Goal: Transaction & Acquisition: Purchase product/service

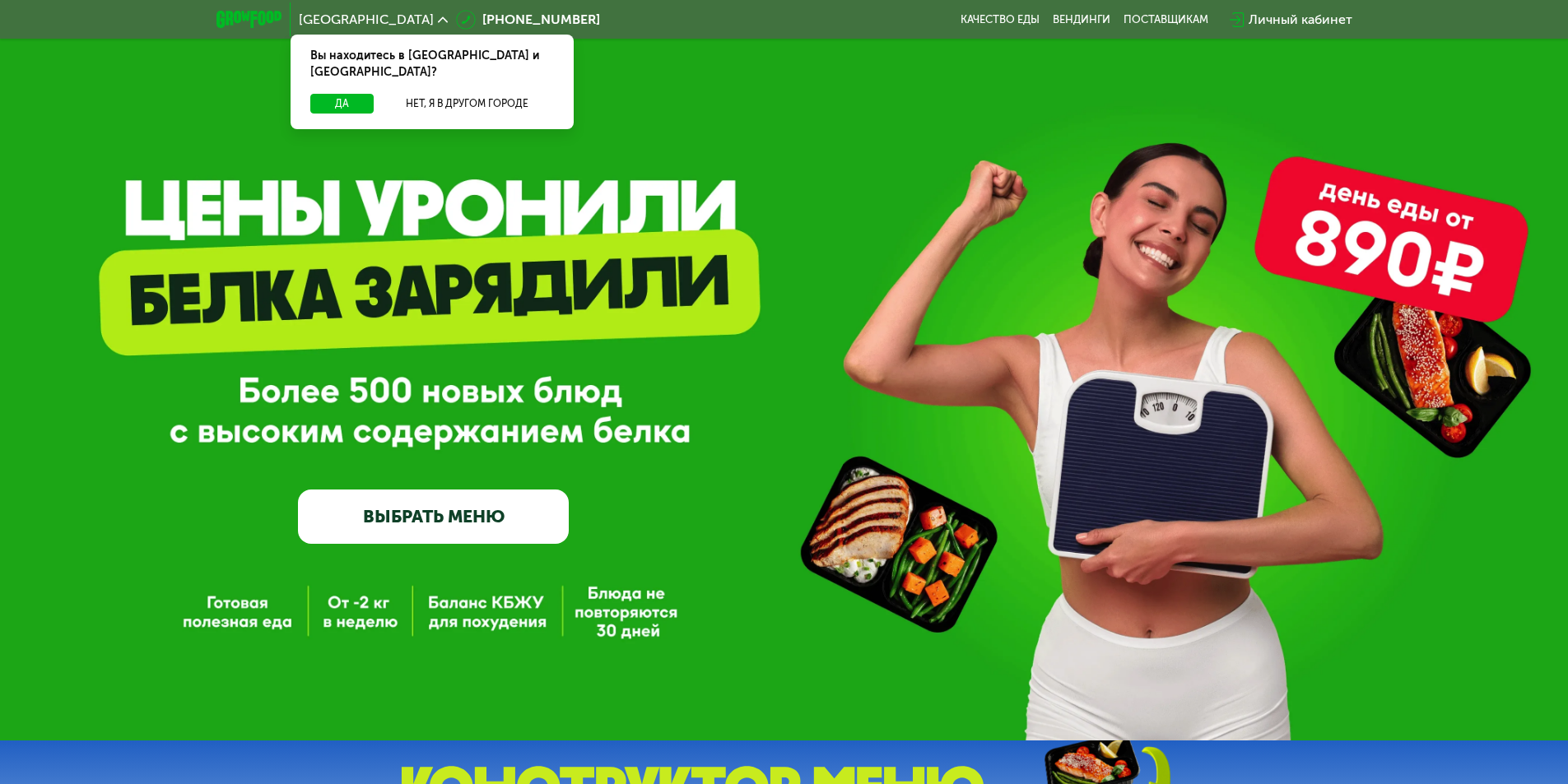
click at [495, 521] on link "ВЫБРАТЬ МЕНЮ" at bounding box center [433, 517] width 271 height 54
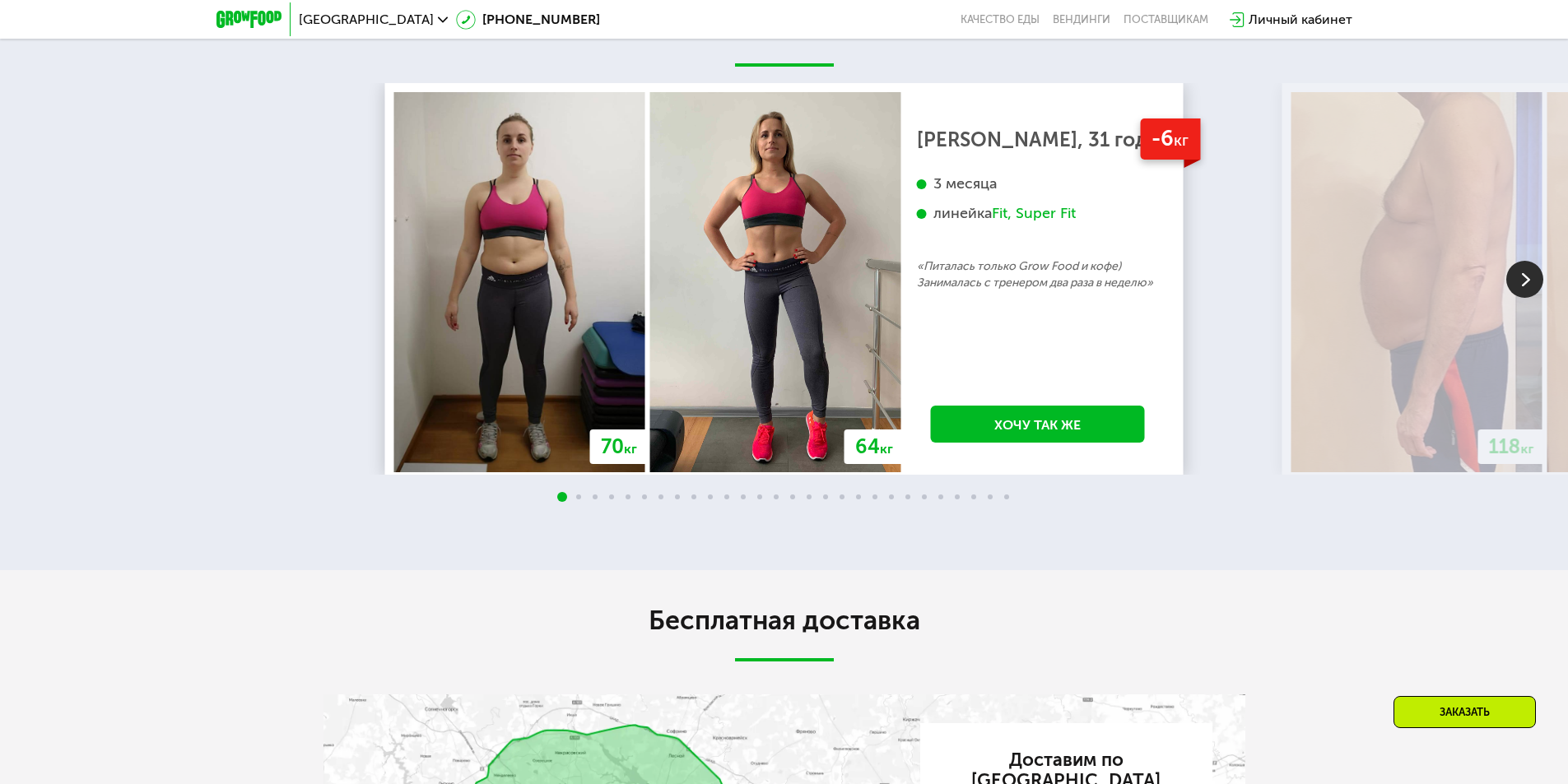
scroll to position [3044, 0]
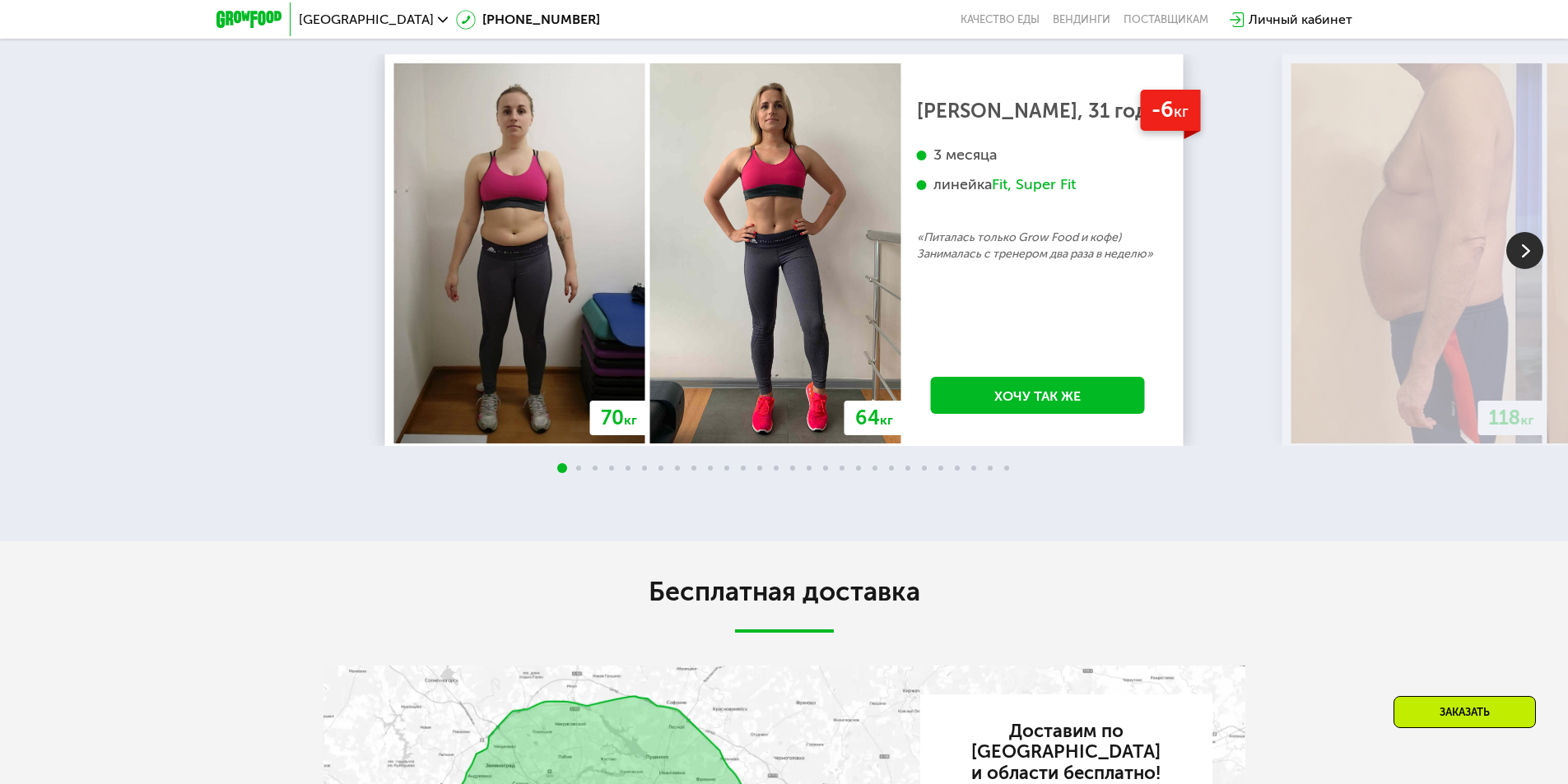
click at [1526, 269] on img at bounding box center [1525, 250] width 37 height 37
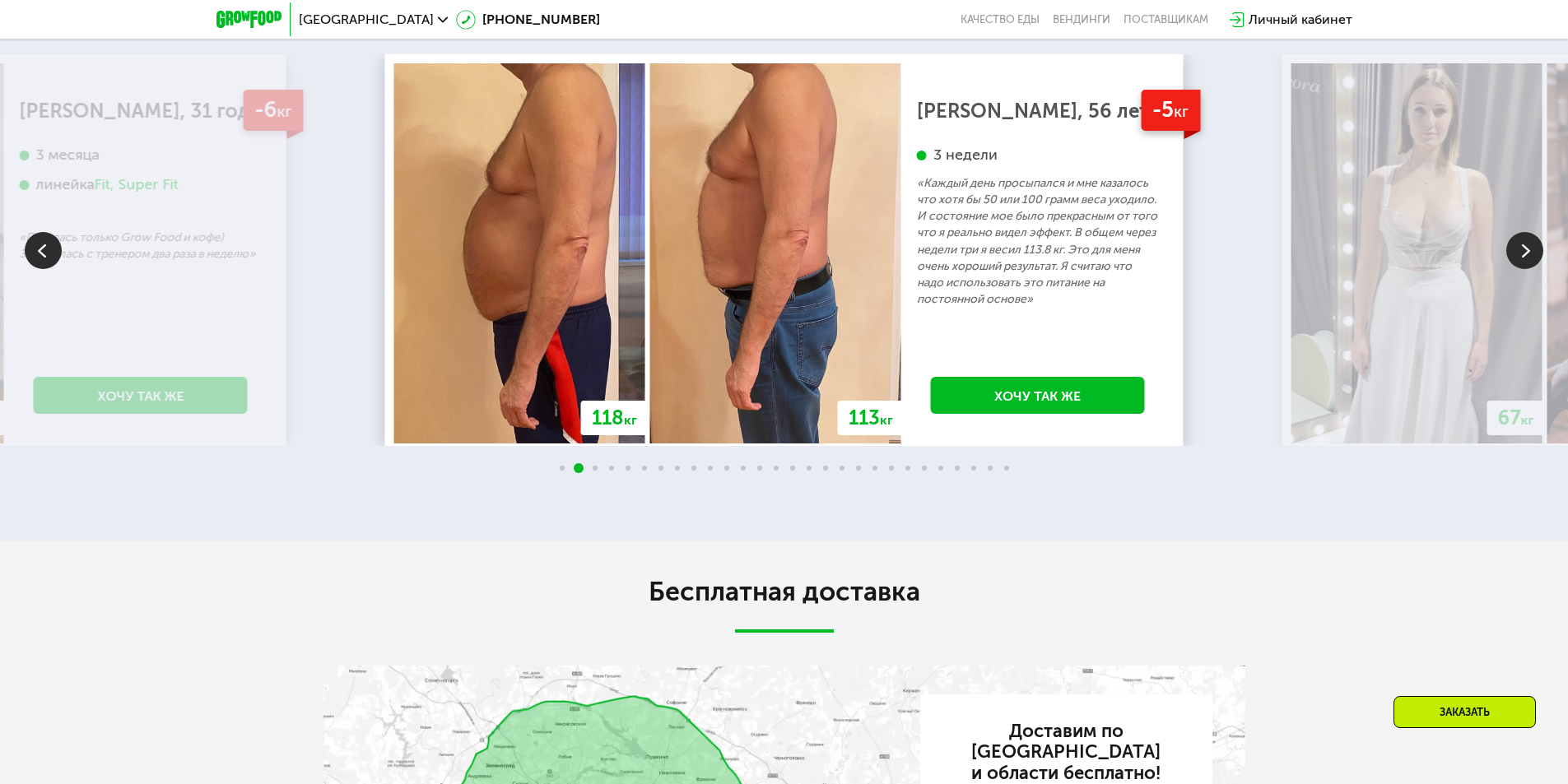
click at [1525, 269] on img at bounding box center [1525, 250] width 37 height 37
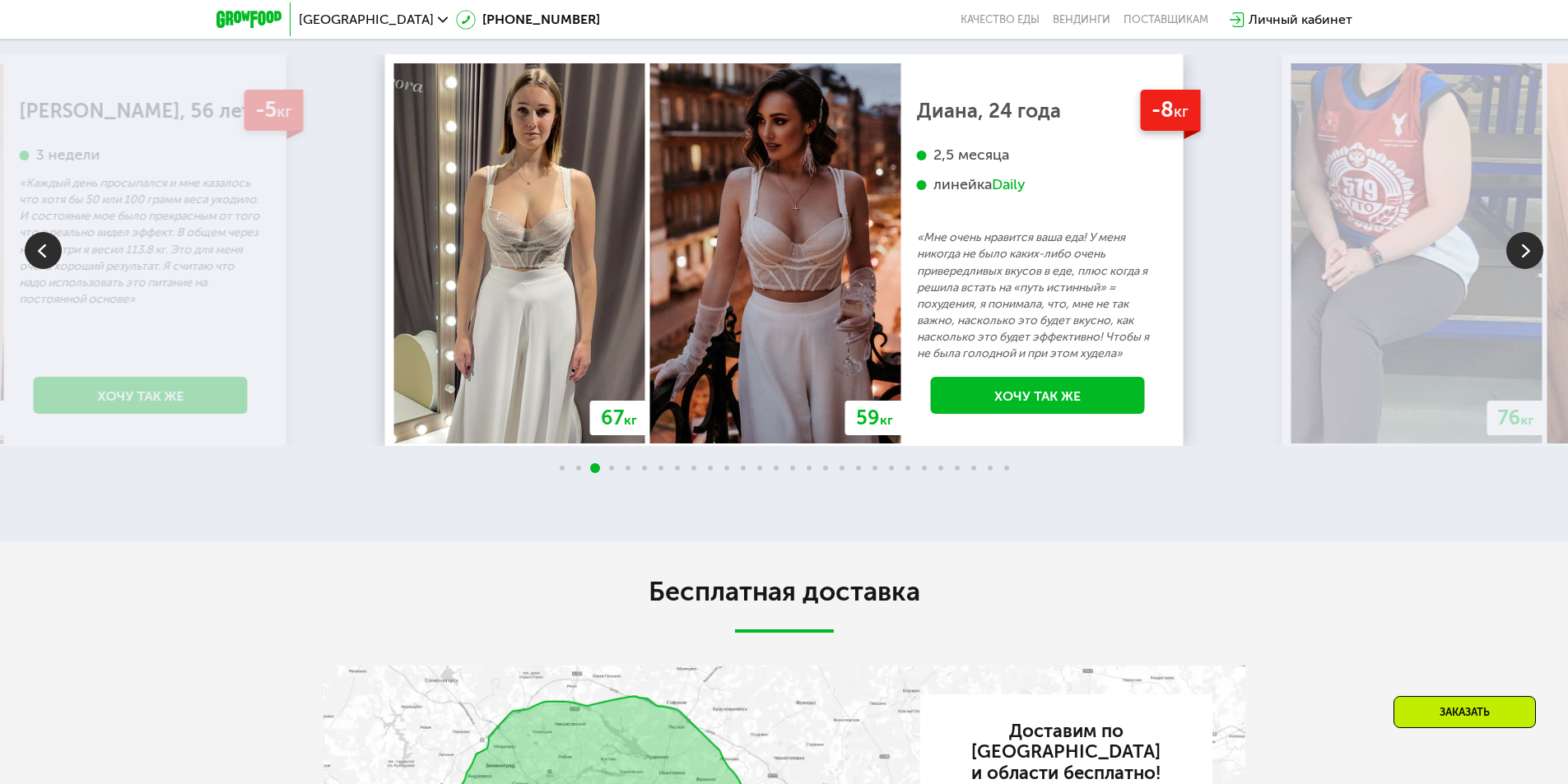
click at [1525, 269] on img at bounding box center [1525, 250] width 37 height 37
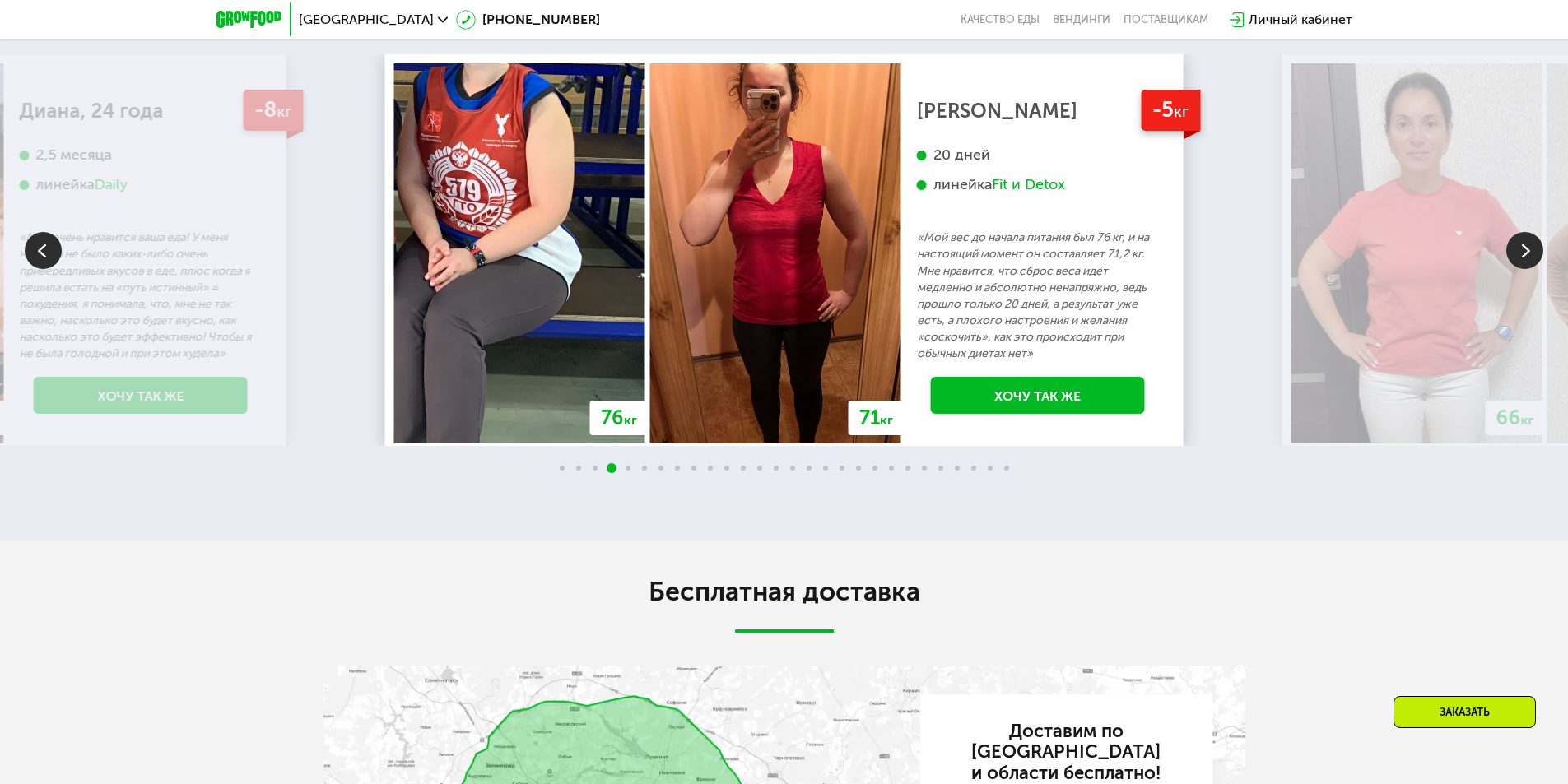
click at [1525, 269] on img at bounding box center [1525, 250] width 37 height 37
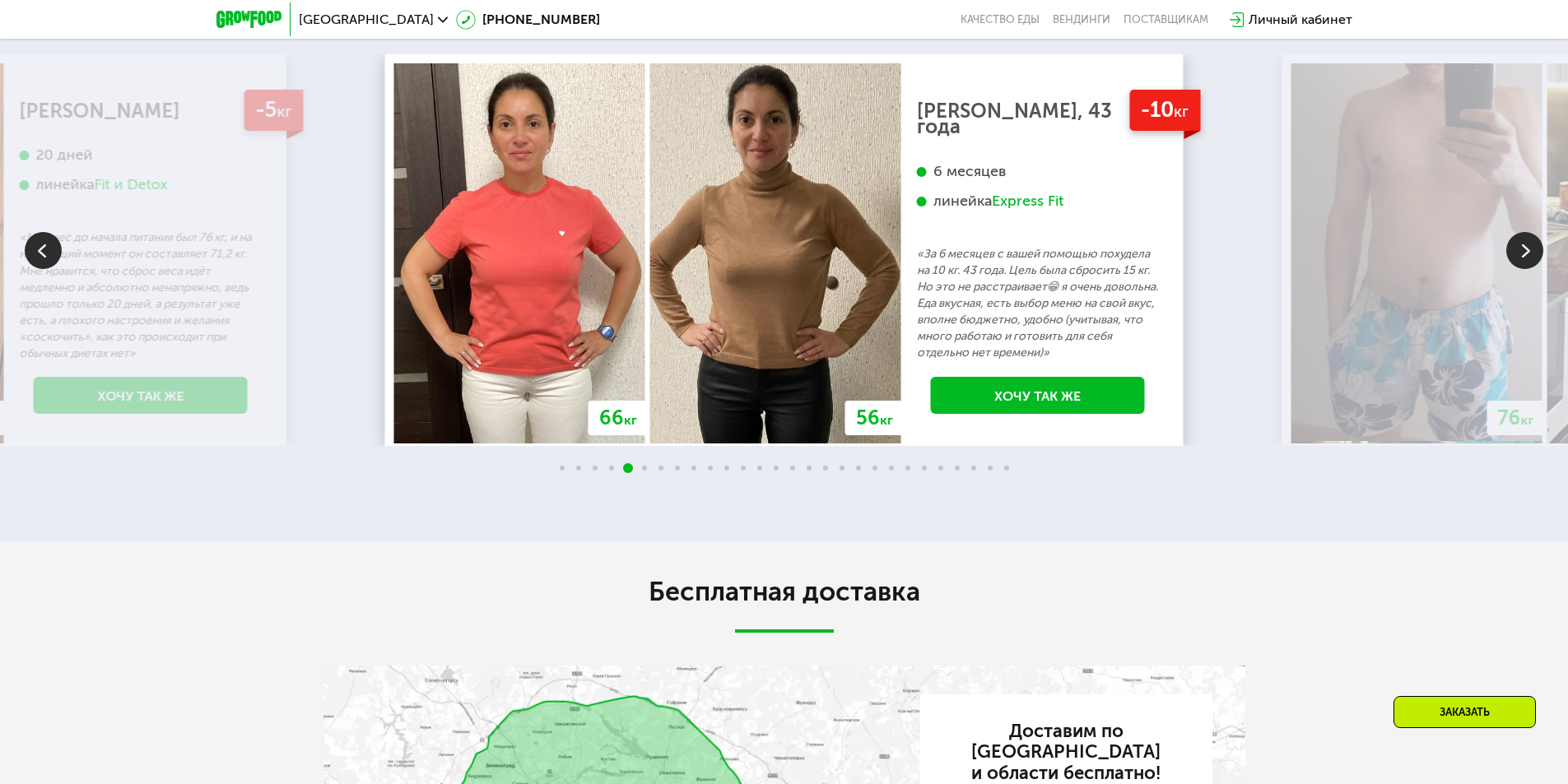
click at [1525, 269] on img at bounding box center [1525, 250] width 37 height 37
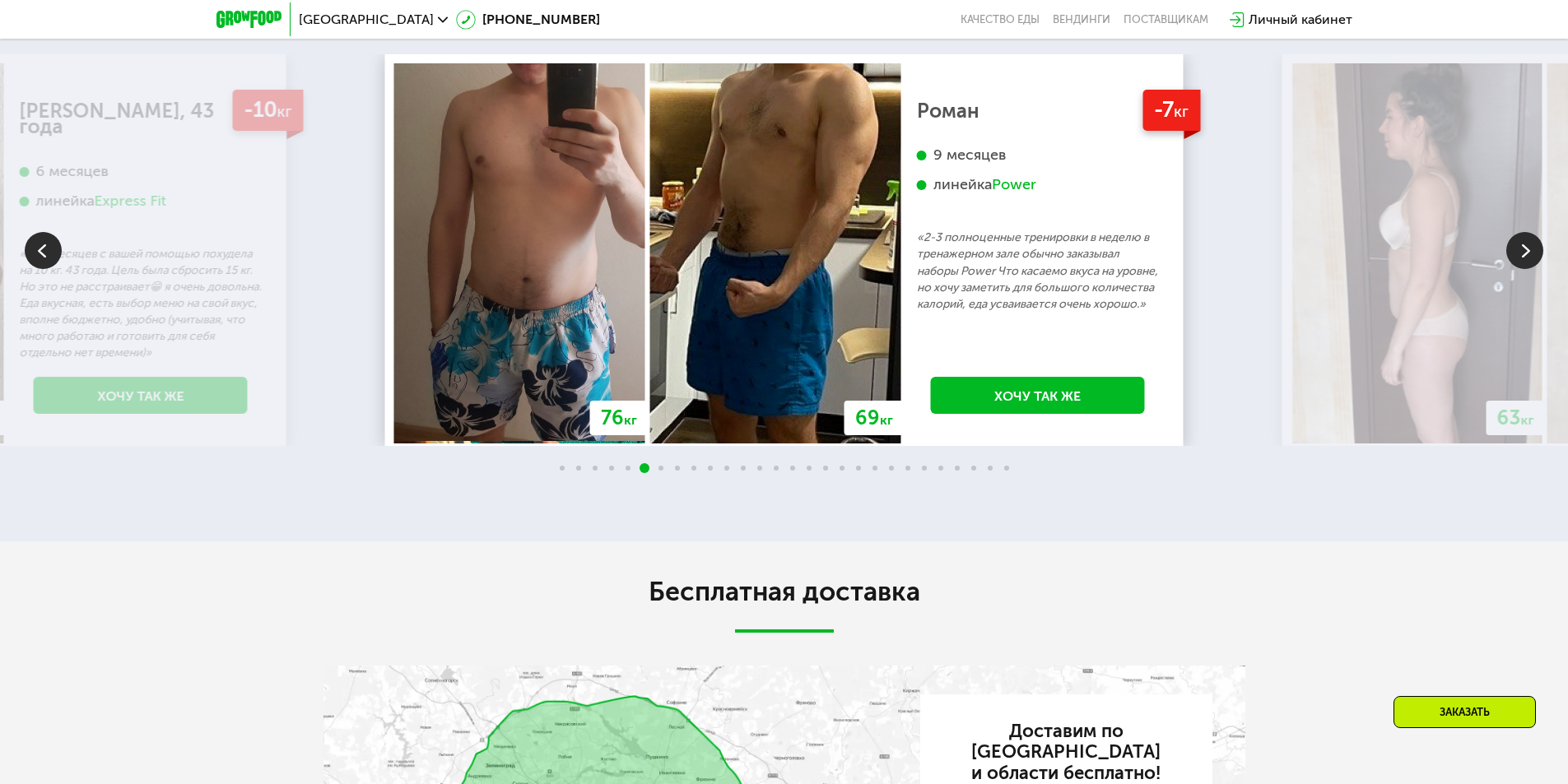
click at [1525, 269] on img at bounding box center [1525, 250] width 37 height 37
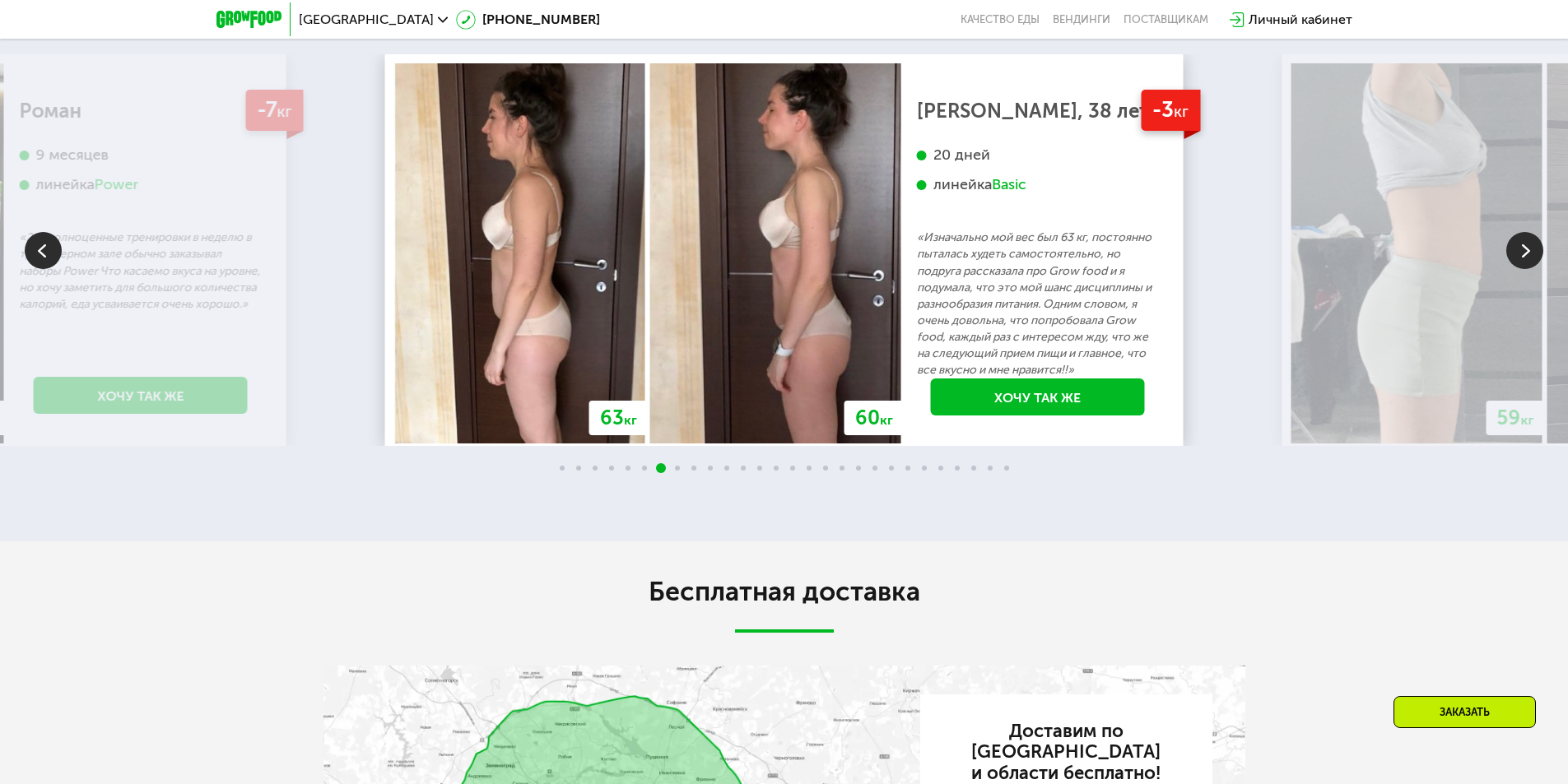
click at [1523, 269] on img at bounding box center [1525, 250] width 37 height 37
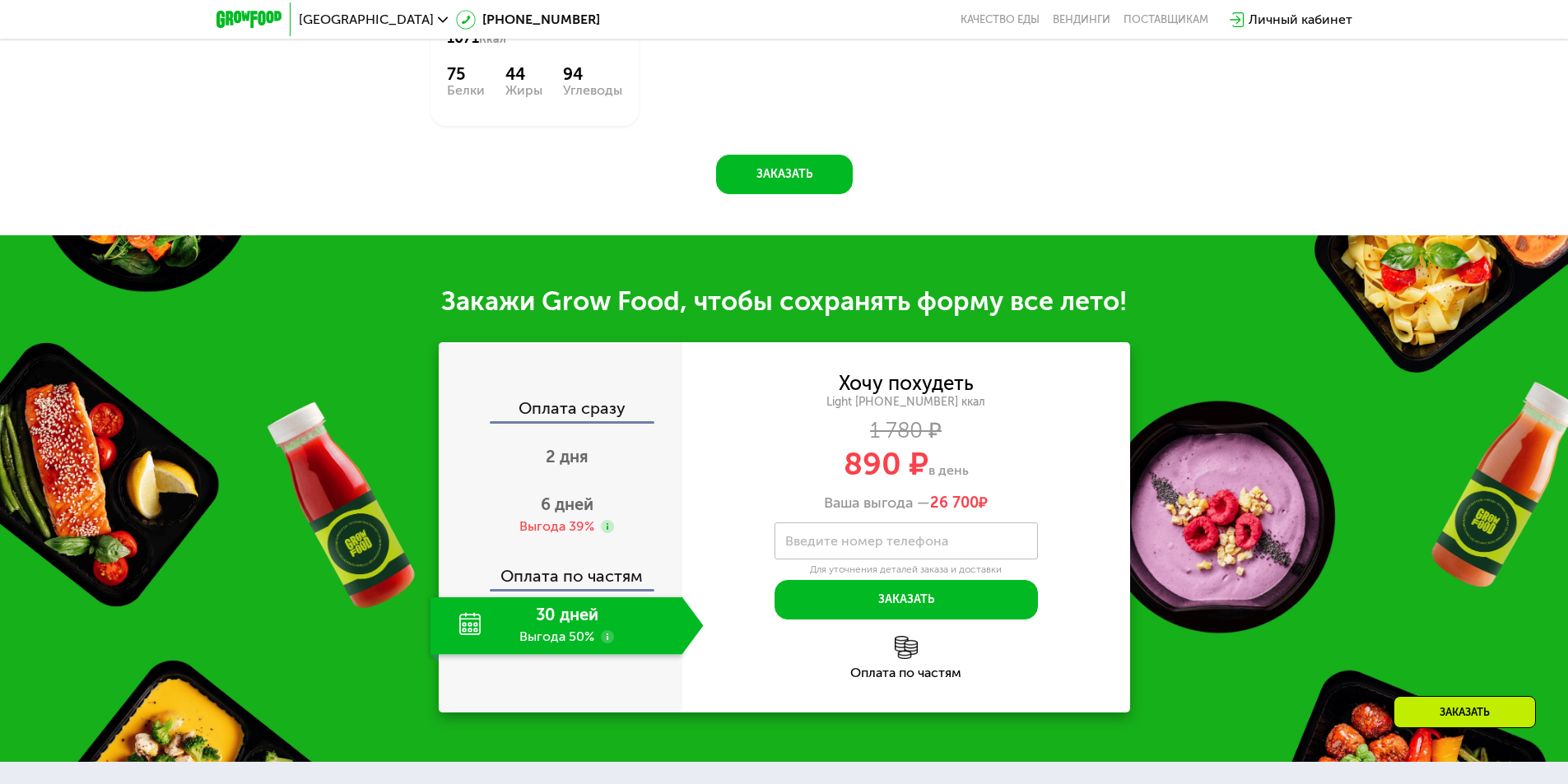
scroll to position [1728, 0]
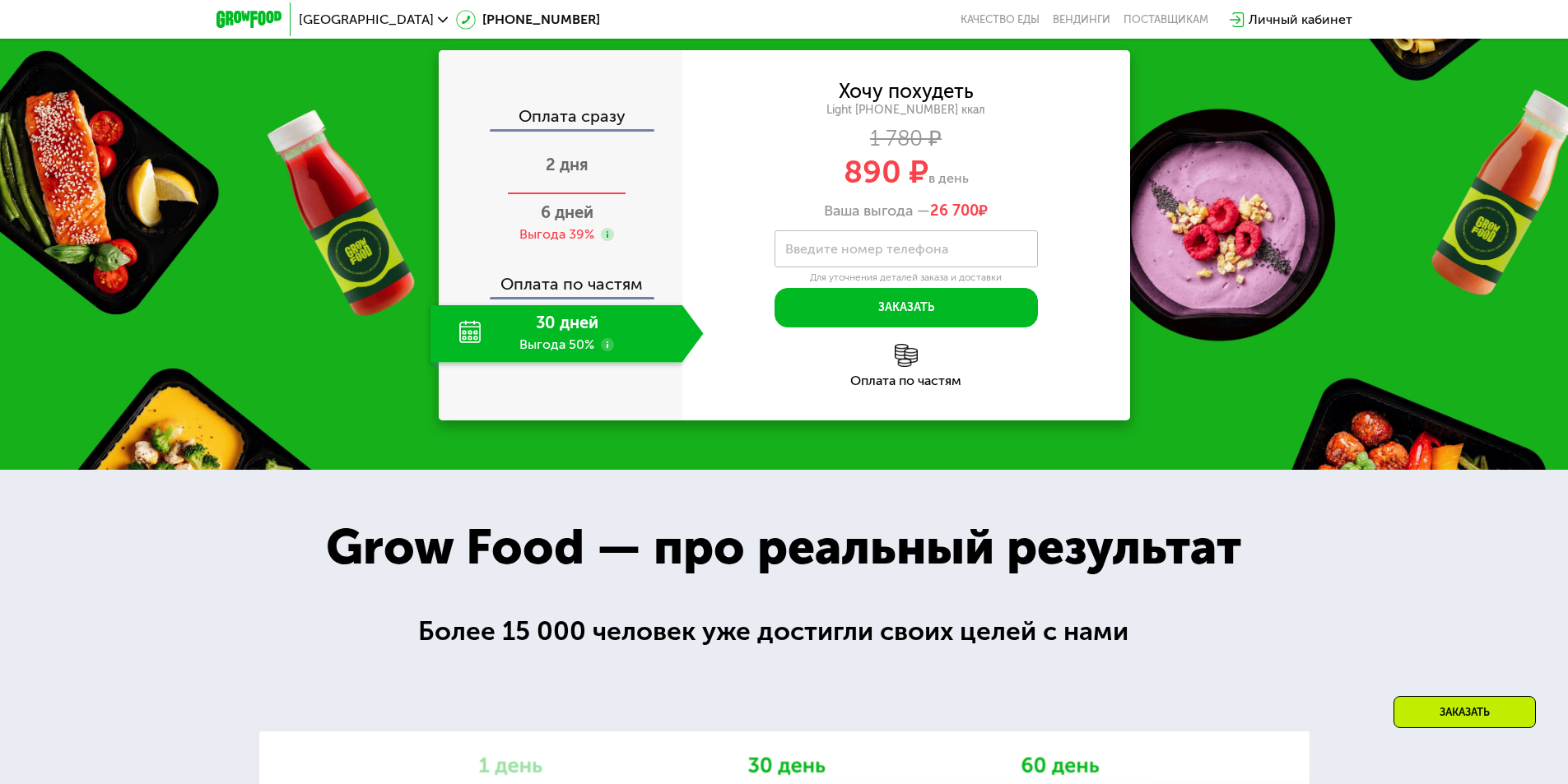
click at [568, 174] on span "2 дня" at bounding box center [567, 164] width 42 height 20
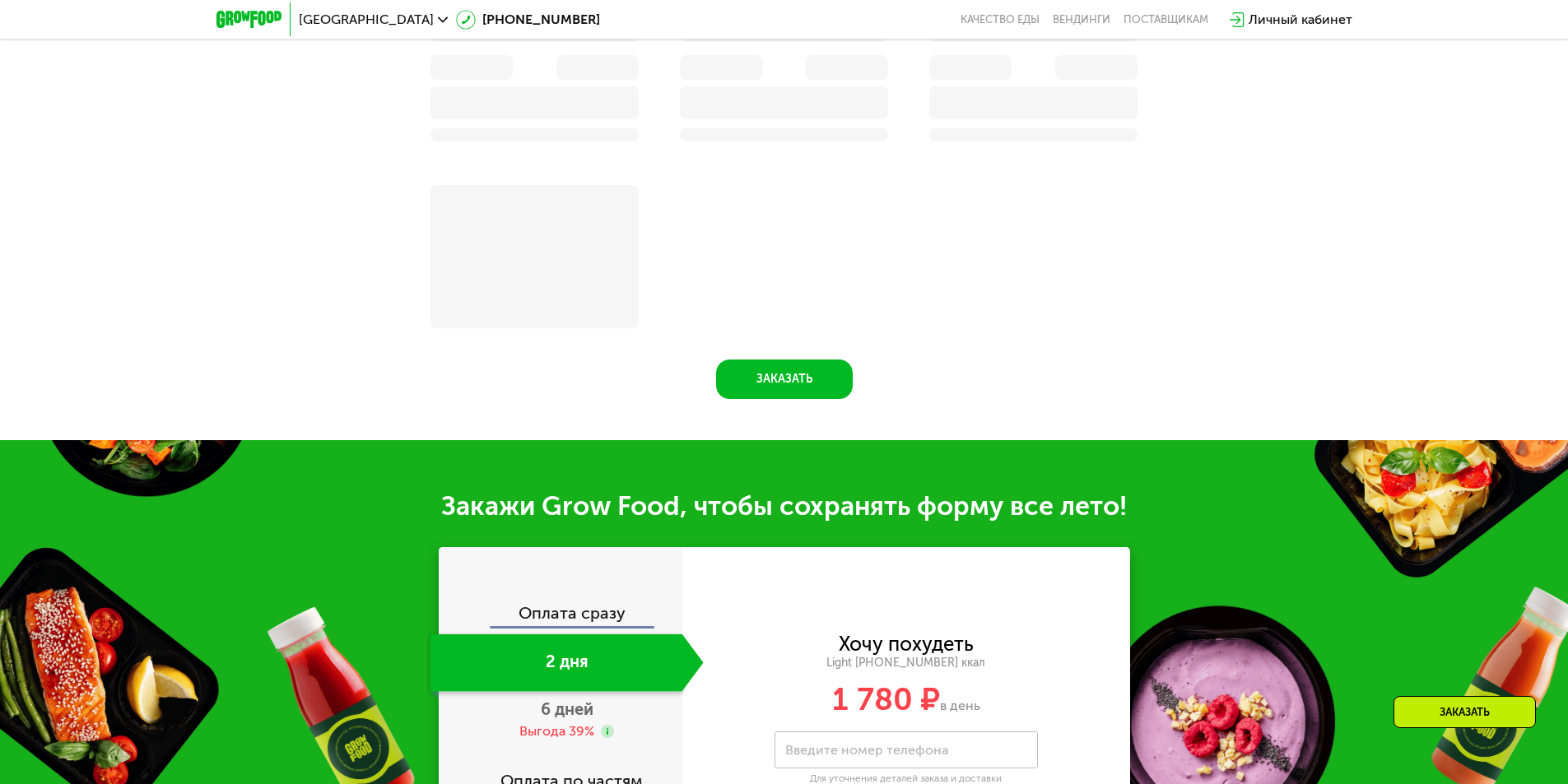
scroll to position [2082, 0]
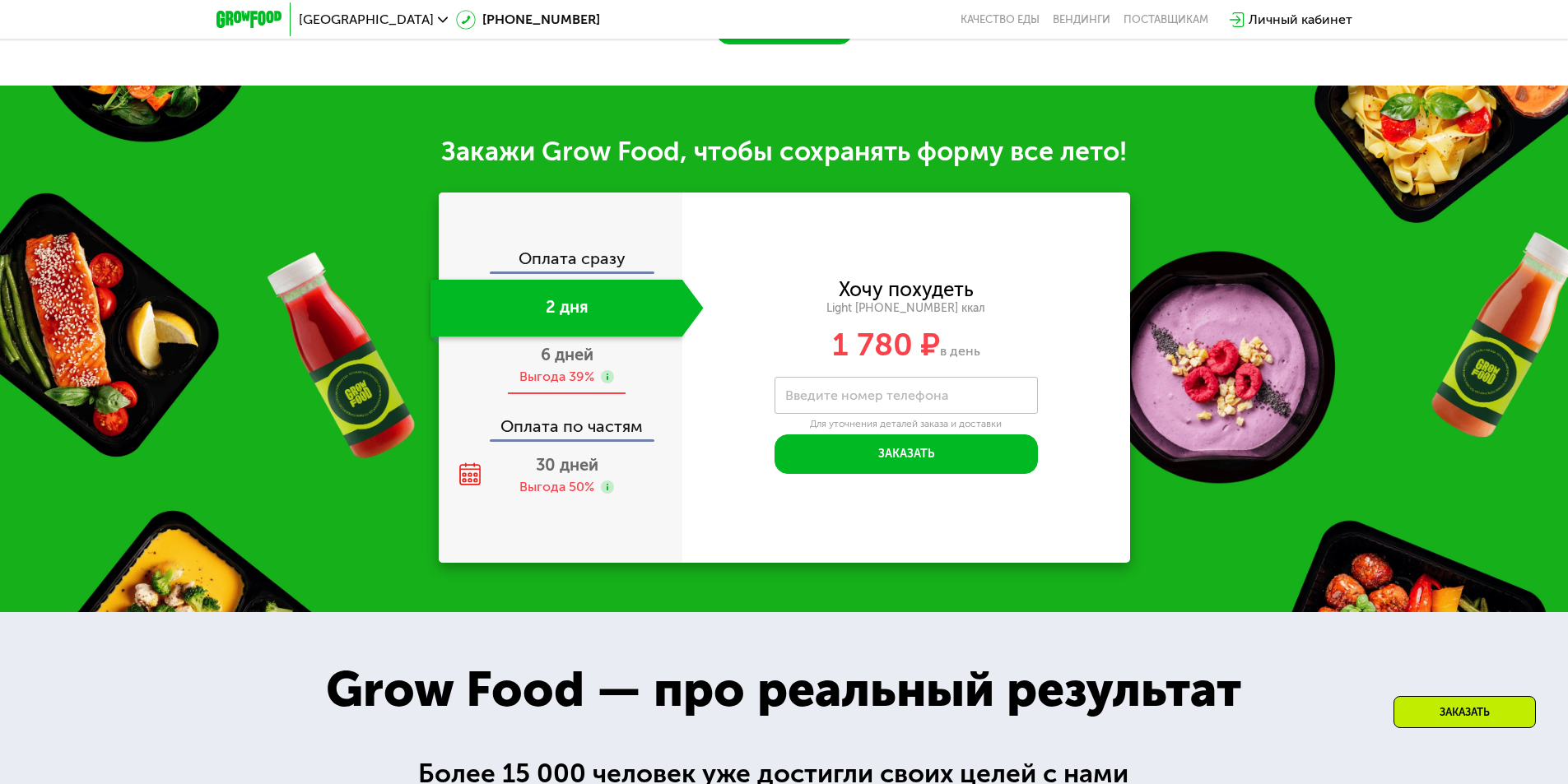
click at [561, 386] on div "Выгода 39%" at bounding box center [556, 377] width 75 height 18
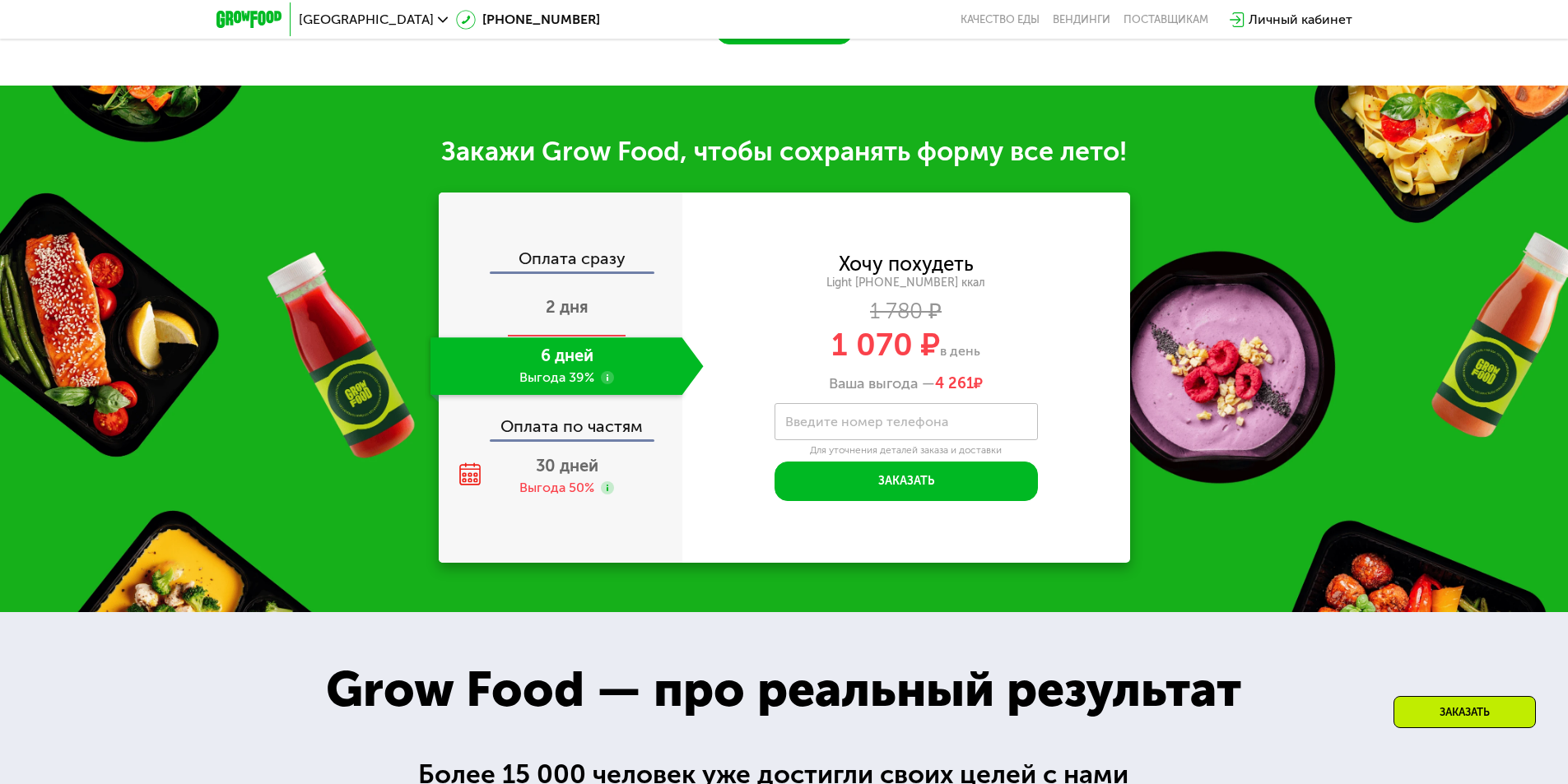
click at [559, 324] on div "2 дня" at bounding box center [567, 309] width 274 height 58
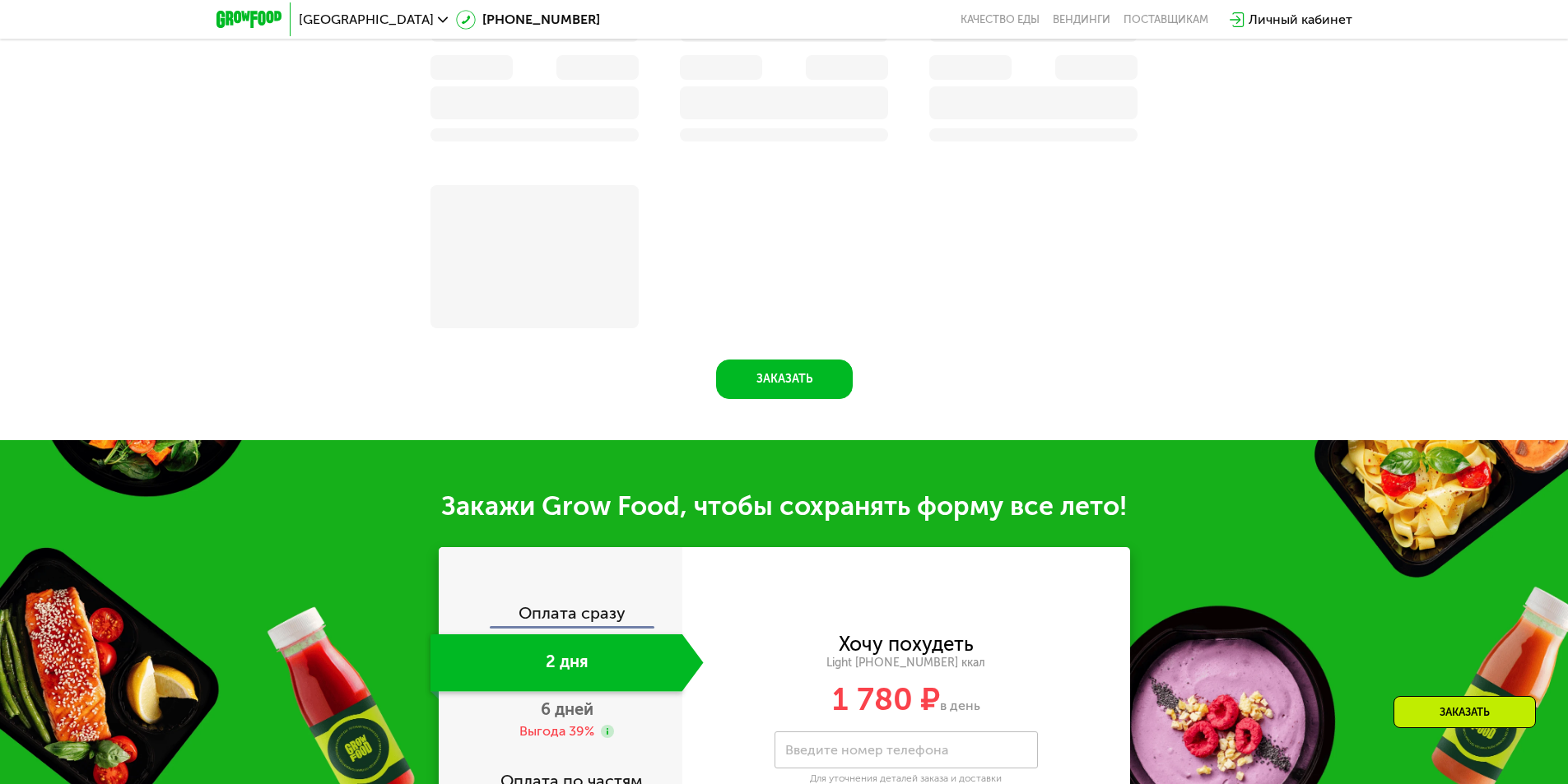
scroll to position [1728, 0]
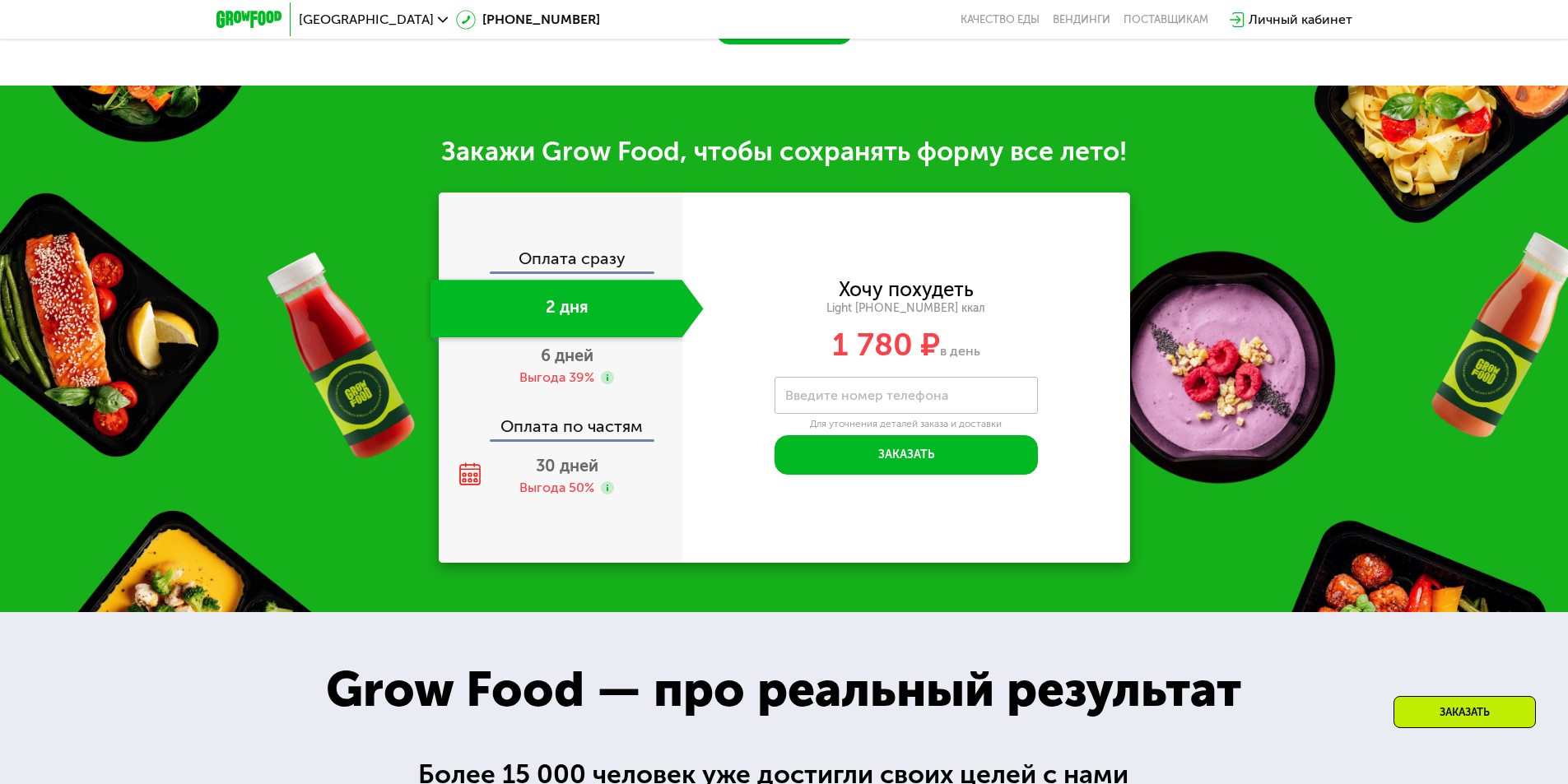
click at [579, 250] on div "Оплата сразу 2 дня 6 дней Выгода 39% Оплата по частям 30 дней Выгода 50%" at bounding box center [561, 377] width 244 height 370
click at [583, 250] on div "Оплата сразу 2 дня 6 дней Выгода 39% Оплата по частям 30 дней Выгода 50%" at bounding box center [561, 377] width 244 height 370
click at [589, 263] on div "Оплата сразу" at bounding box center [561, 261] width 242 height 22
click at [568, 365] on span "6 дней" at bounding box center [567, 355] width 52 height 20
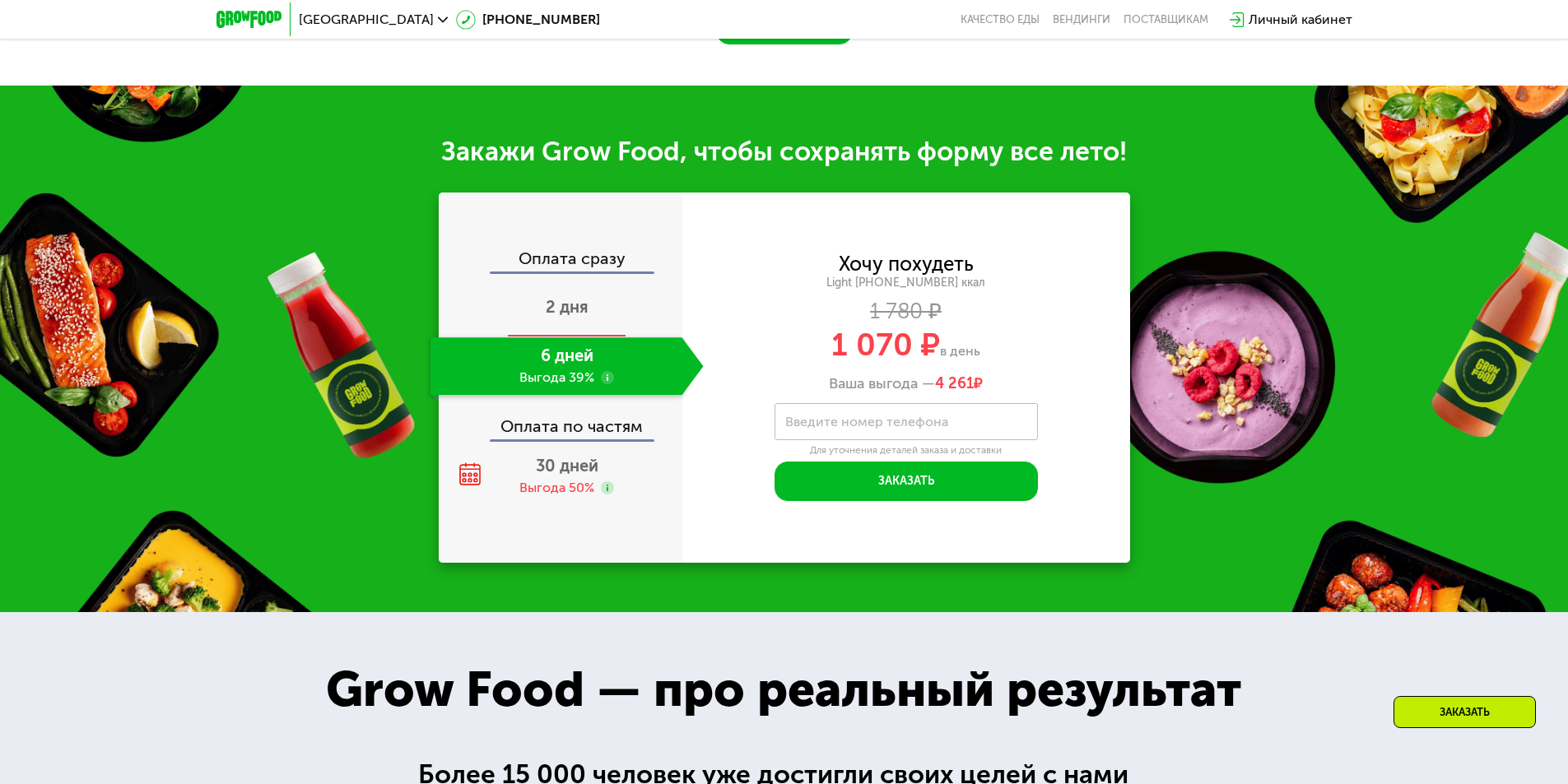
click at [569, 326] on div "2 дня" at bounding box center [567, 309] width 274 height 58
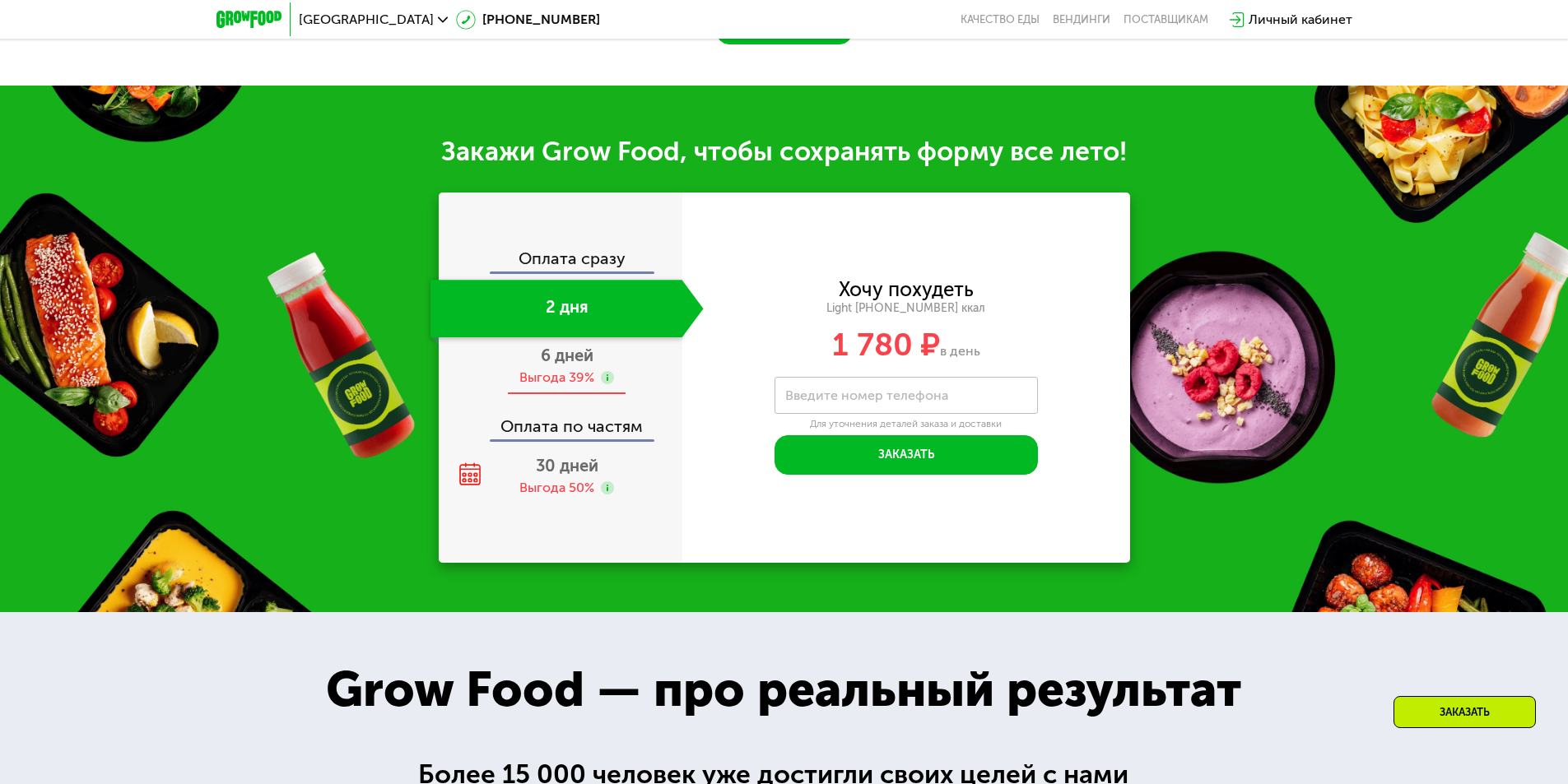
click at [570, 383] on div "Выгода 39%" at bounding box center [556, 378] width 75 height 18
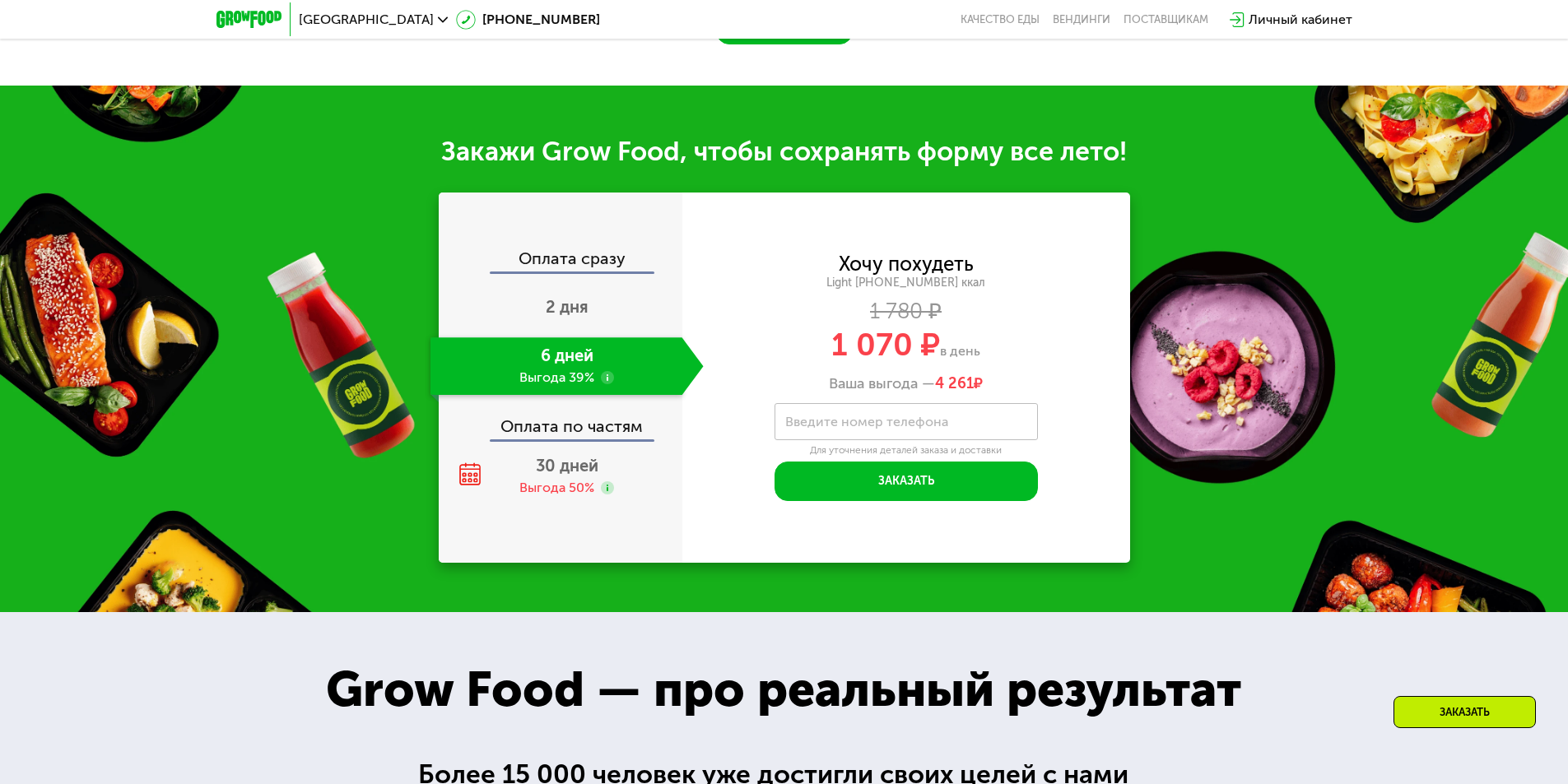
click at [600, 265] on div "Оплата сразу" at bounding box center [561, 261] width 242 height 22
click at [552, 484] on div "Выгода 50%" at bounding box center [556, 488] width 75 height 18
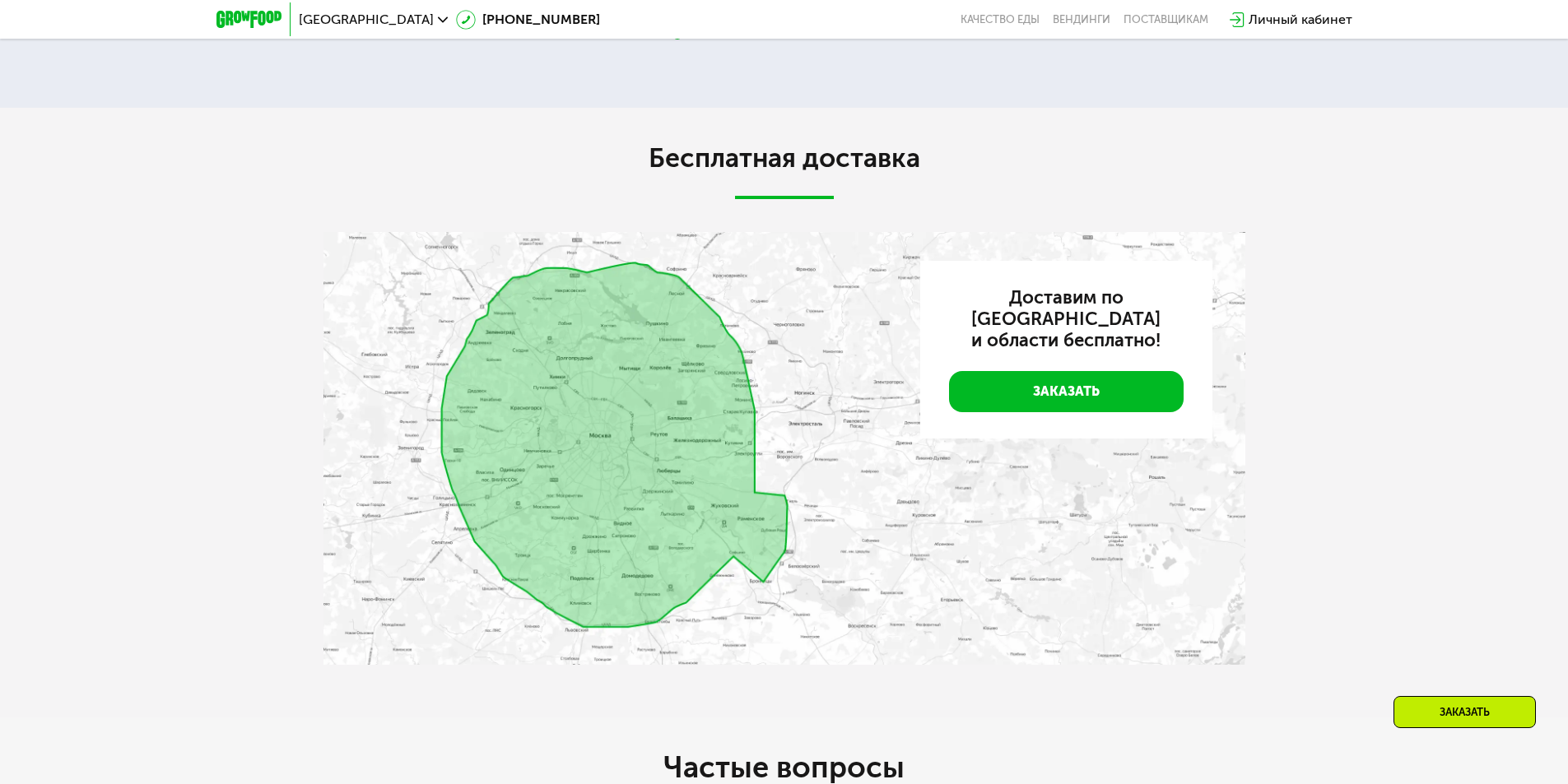
scroll to position [3126, 0]
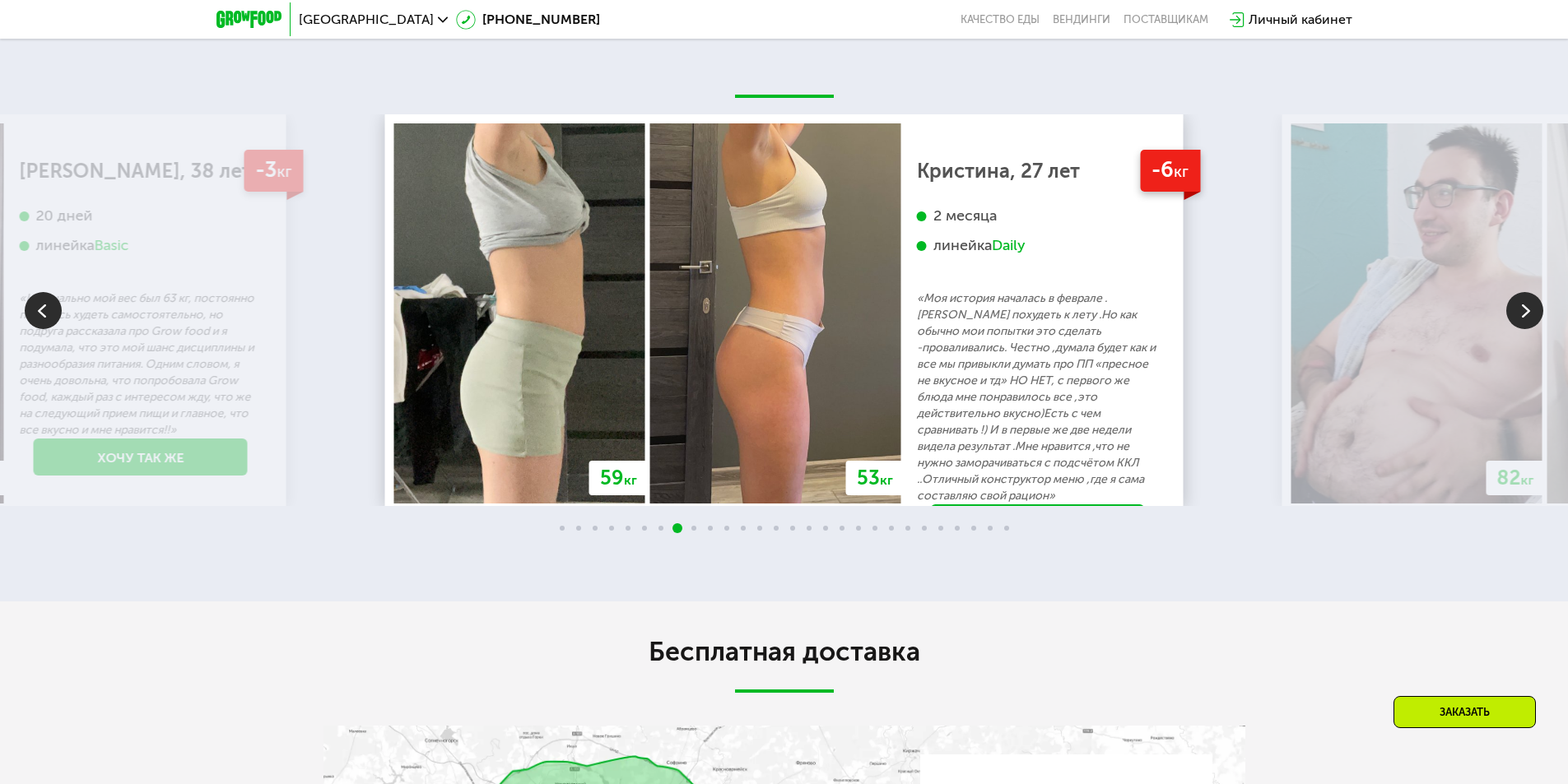
click at [1520, 304] on img at bounding box center [1525, 310] width 37 height 37
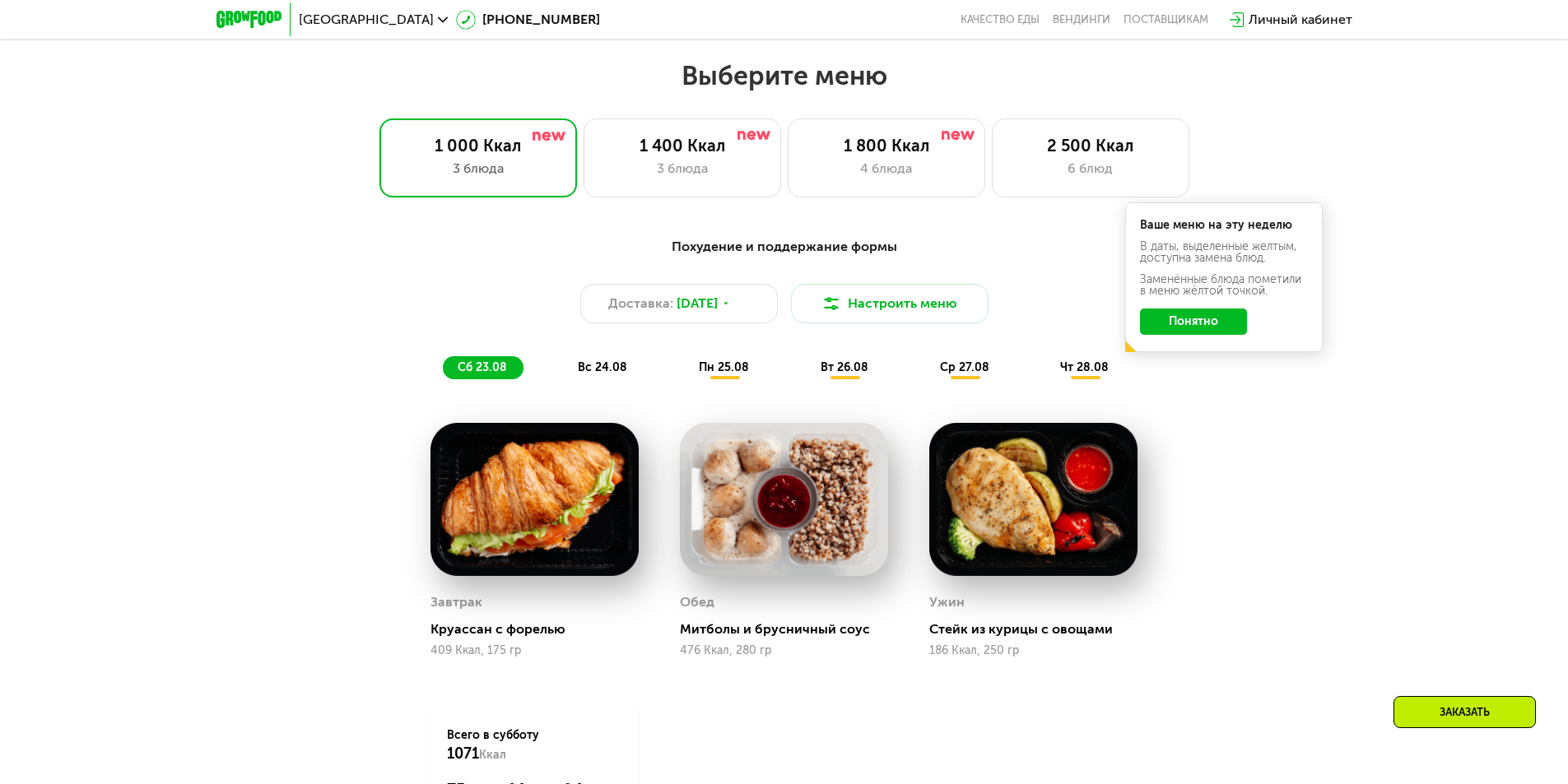
scroll to position [823, 0]
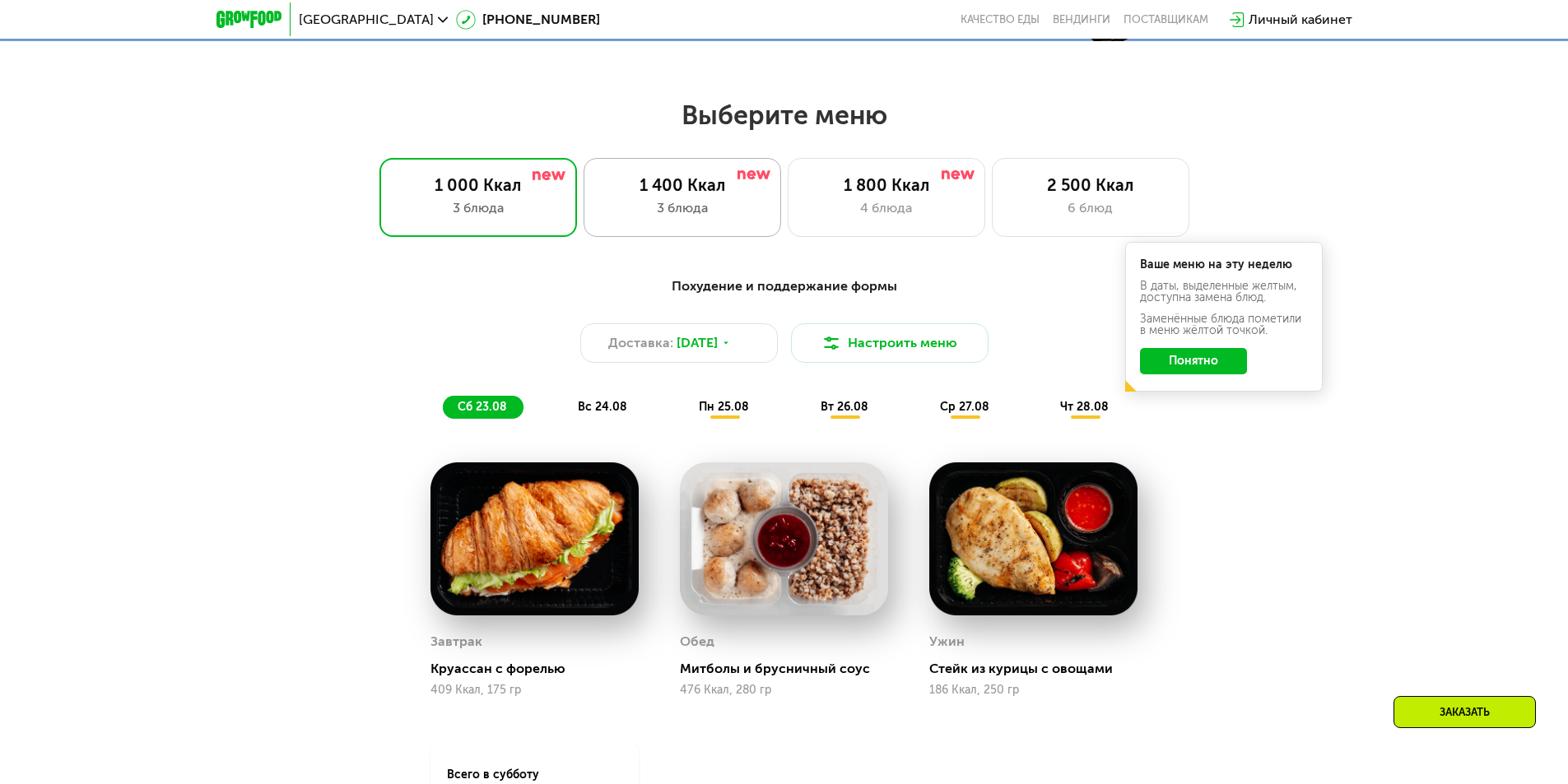
click at [700, 205] on div "3 блюда" at bounding box center [682, 208] width 163 height 20
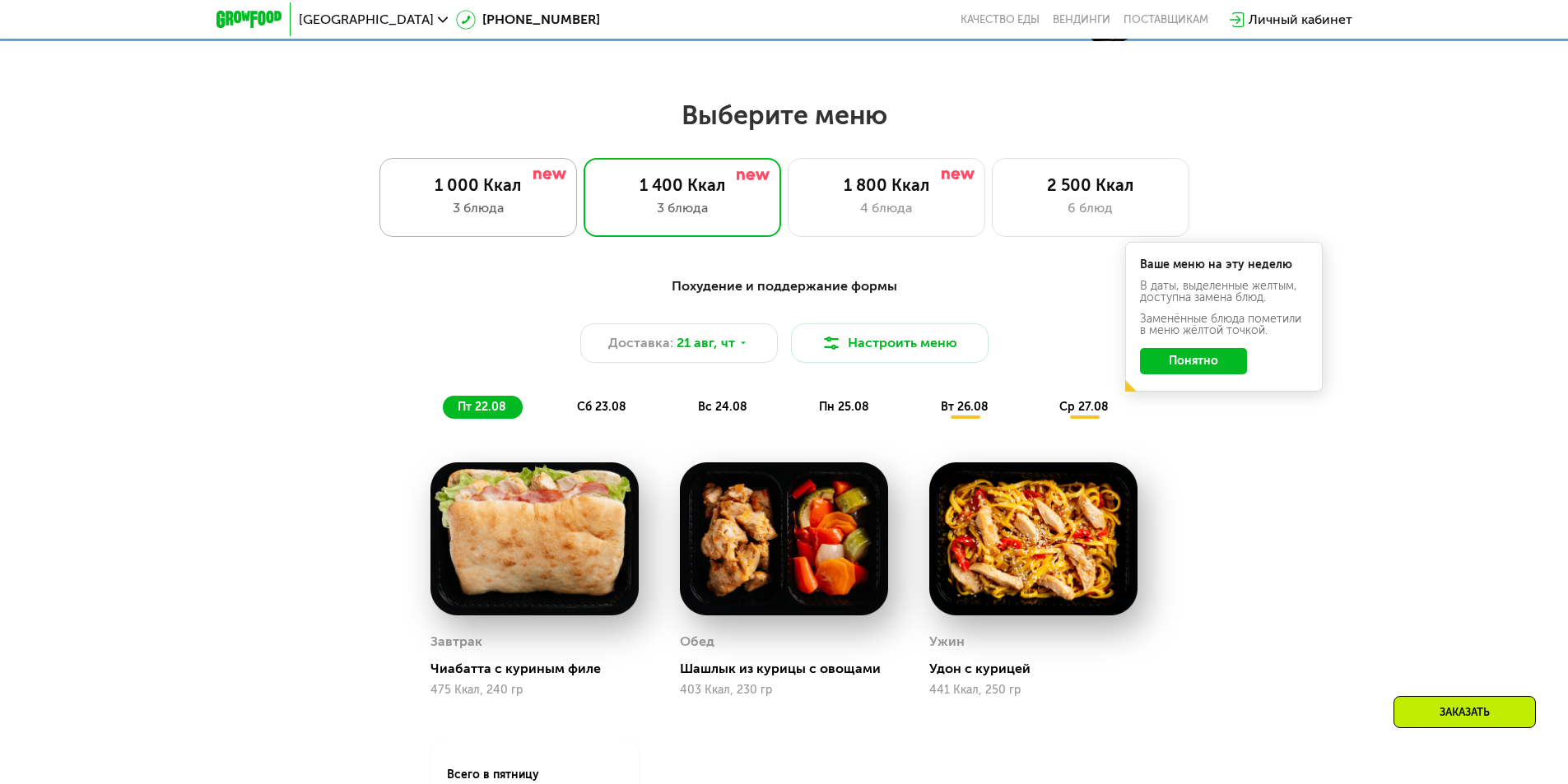
click at [546, 207] on div "3 блюда" at bounding box center [478, 208] width 163 height 20
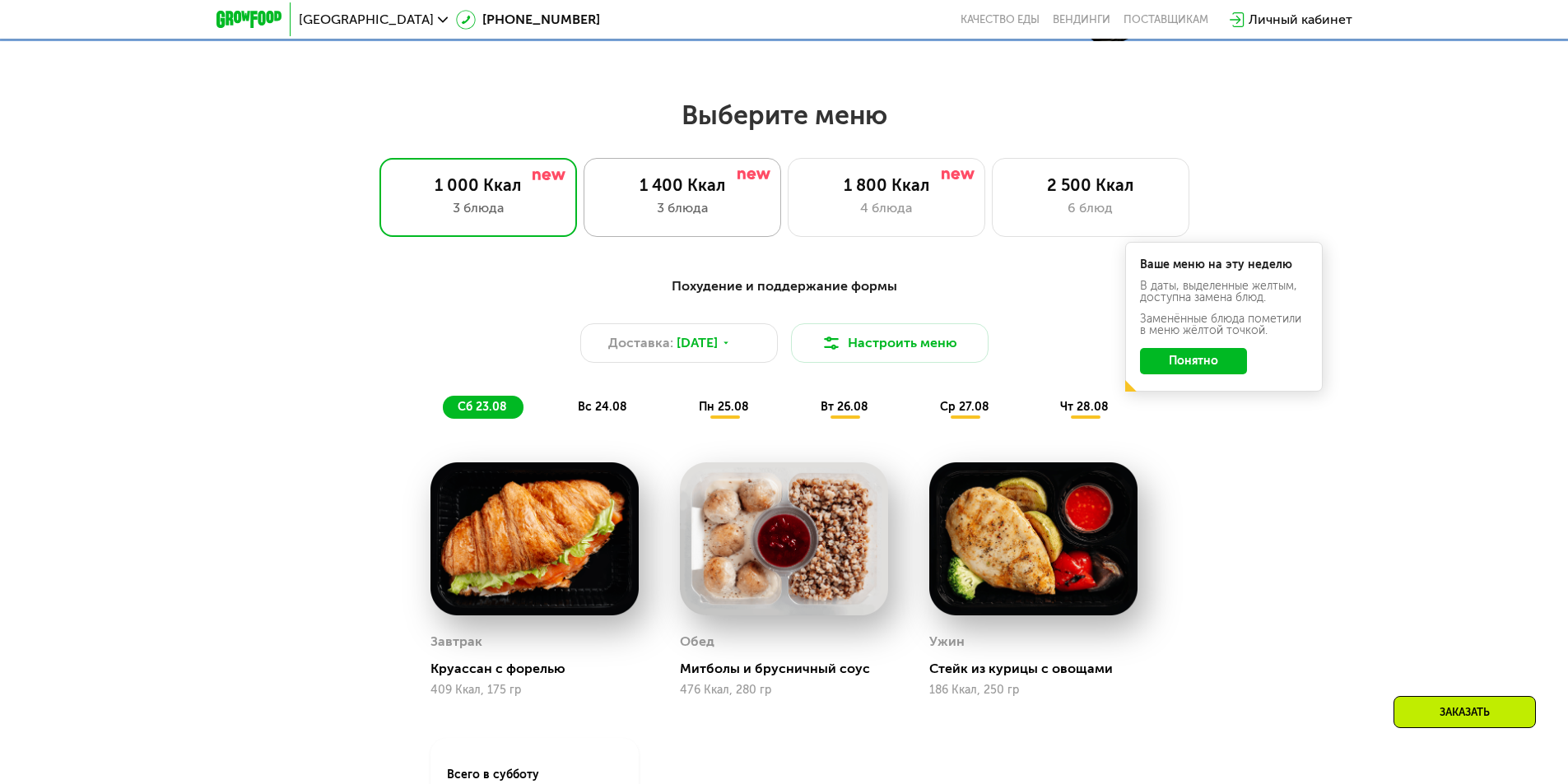
click at [788, 201] on div "1 400 Ккал 3 блюда" at bounding box center [886, 198] width 198 height 79
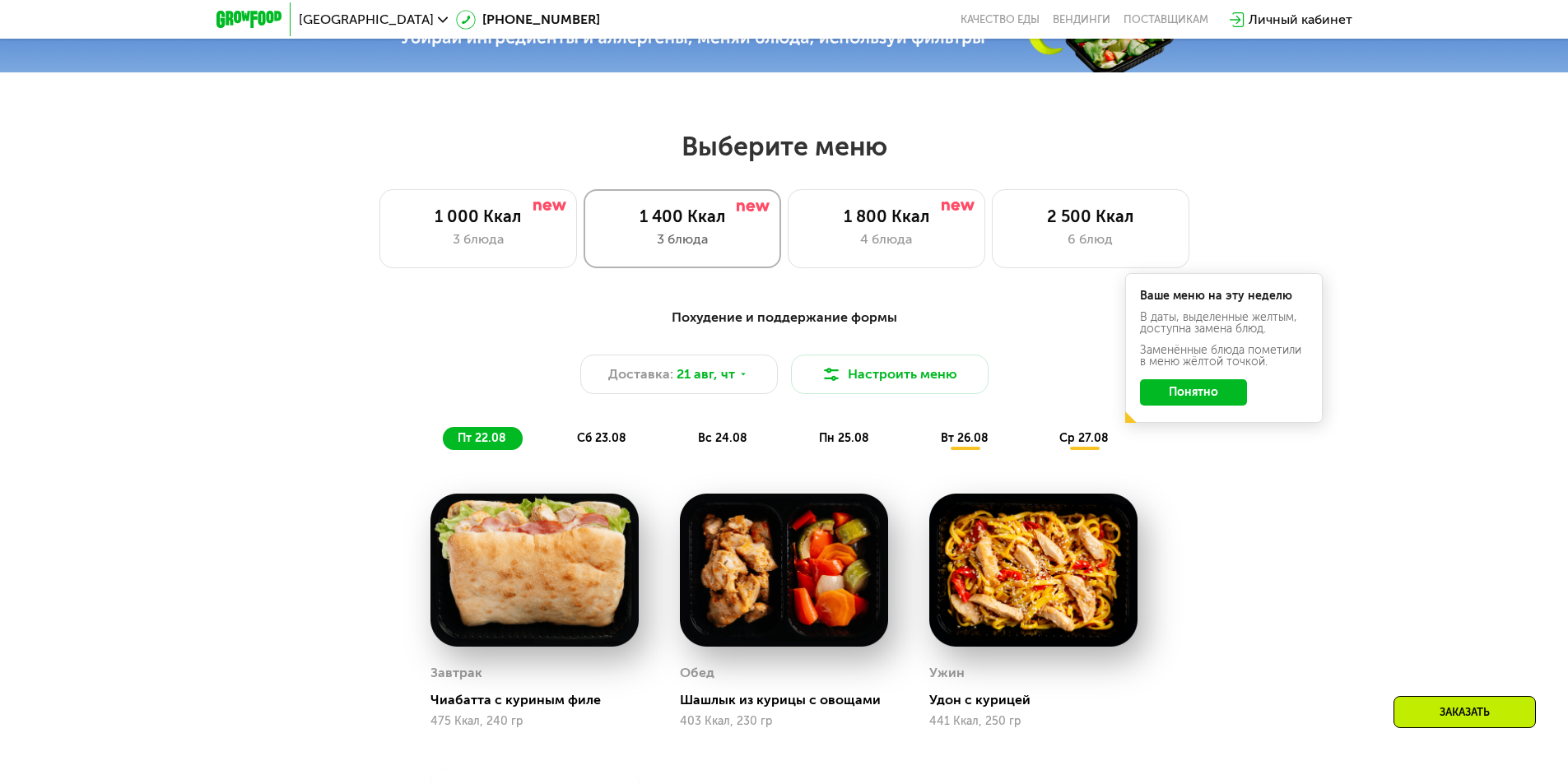
scroll to position [741, 0]
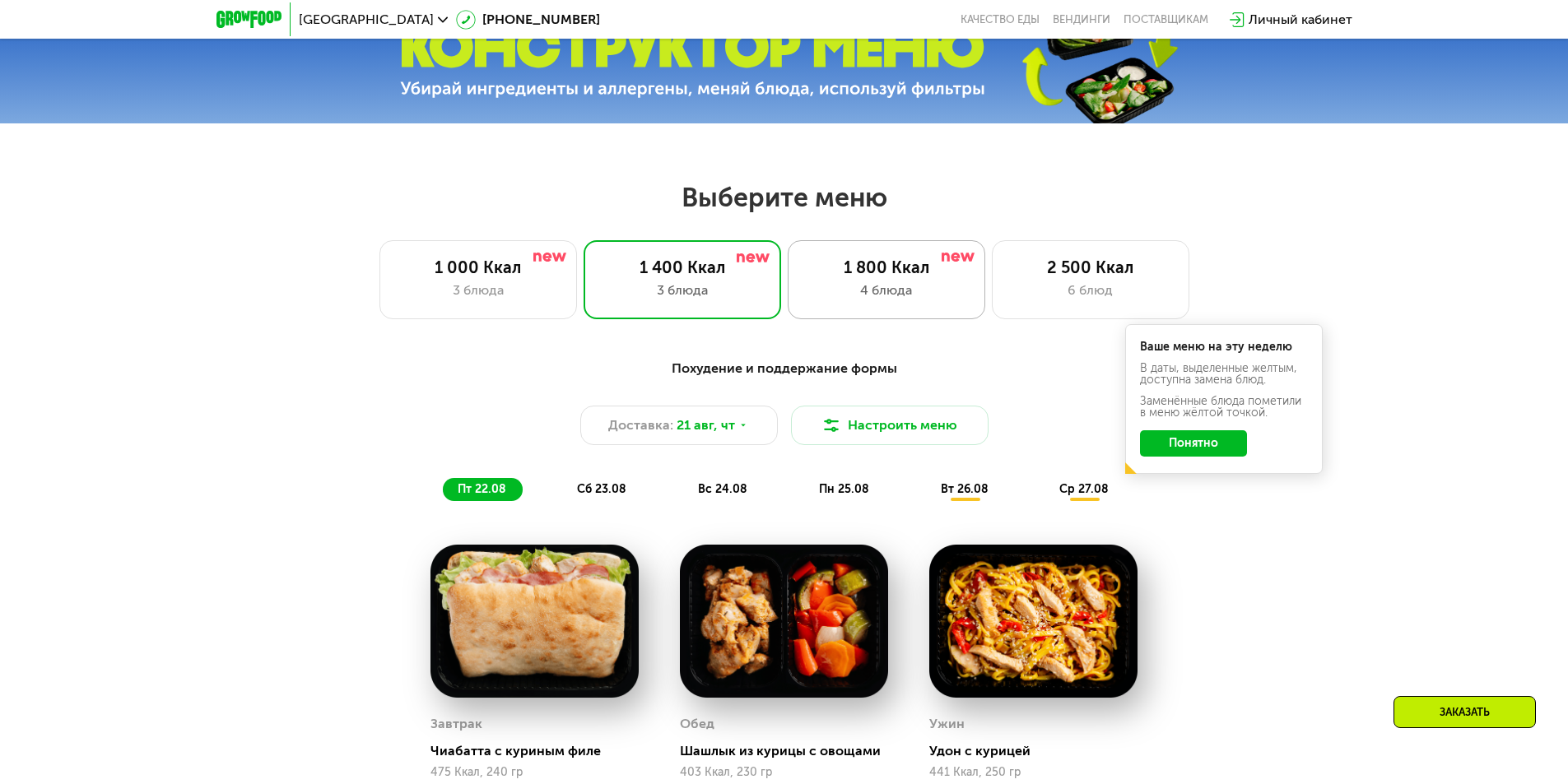
click at [886, 285] on div "4 блюда" at bounding box center [886, 291] width 163 height 20
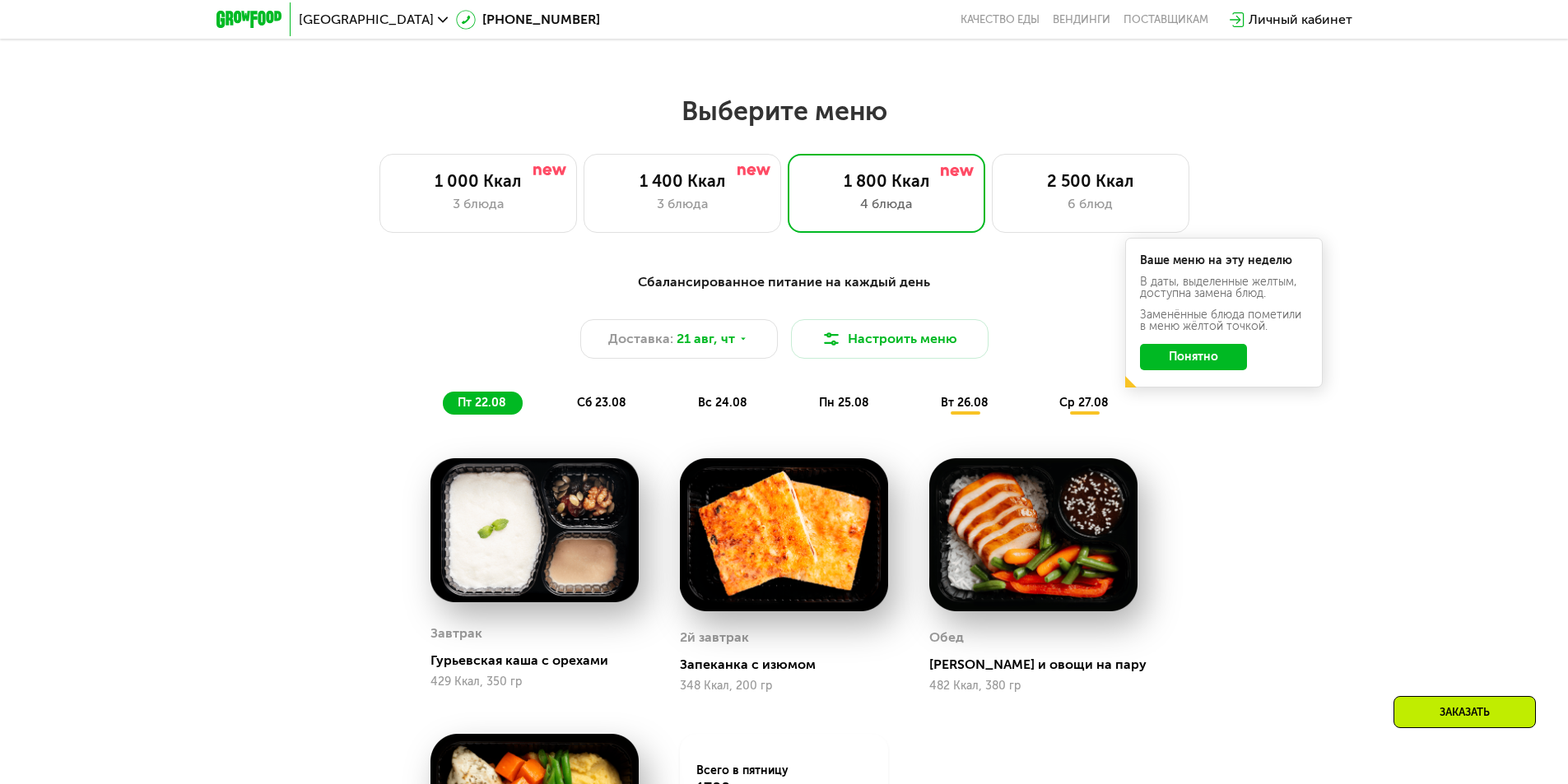
scroll to position [823, 0]
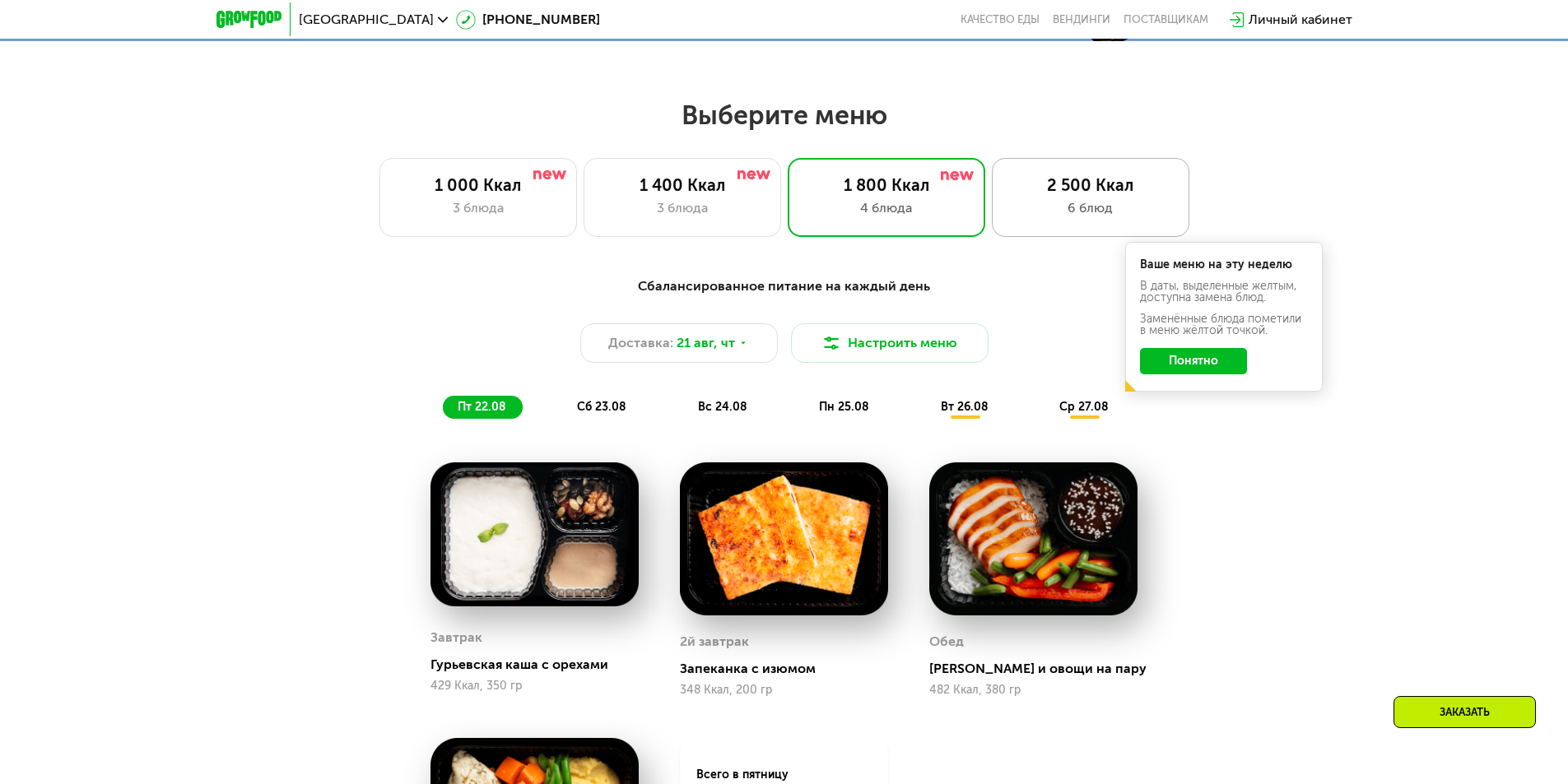
click at [1127, 207] on div "6 блюд" at bounding box center [1090, 208] width 163 height 20
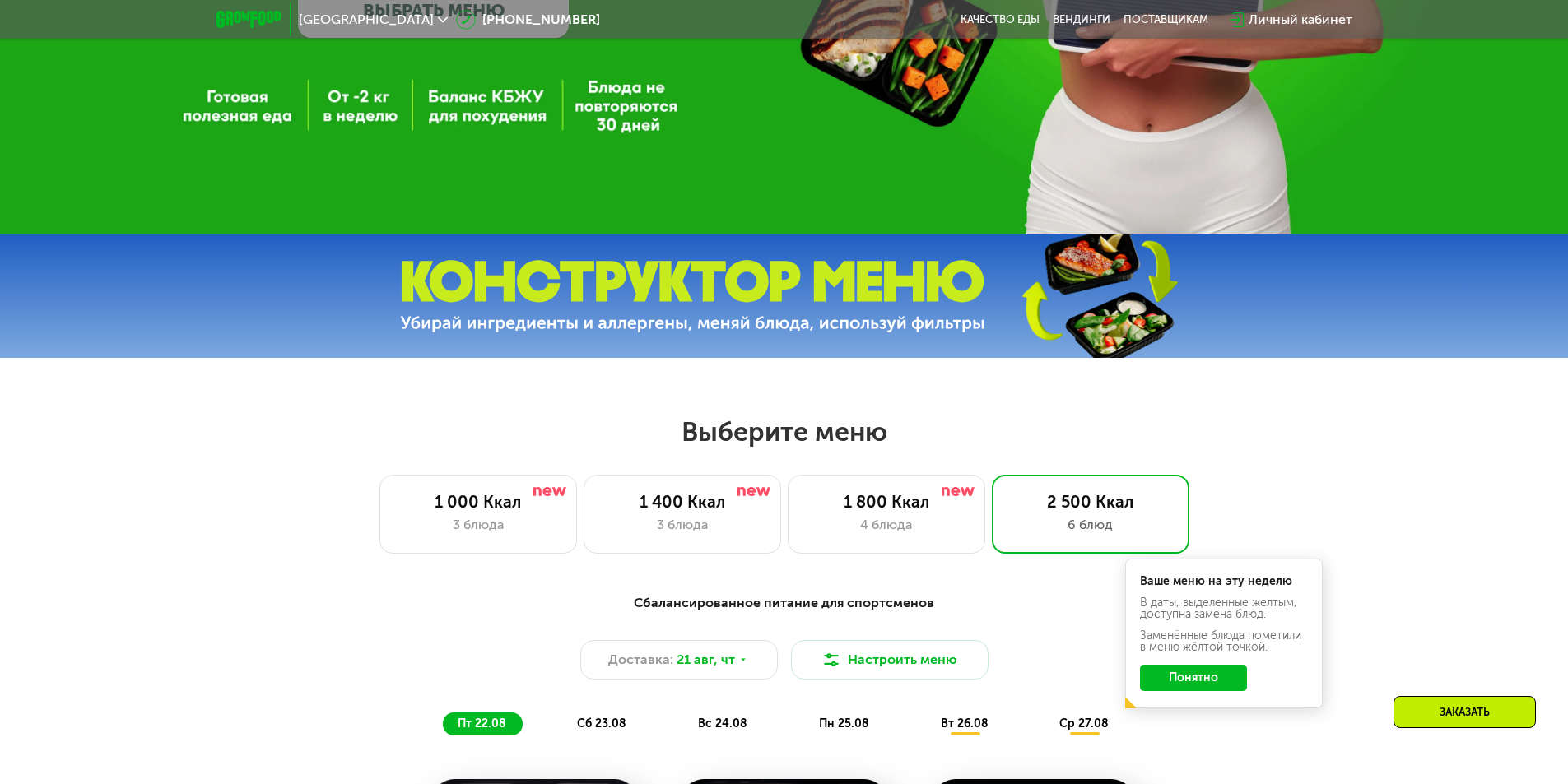
scroll to position [741, 0]
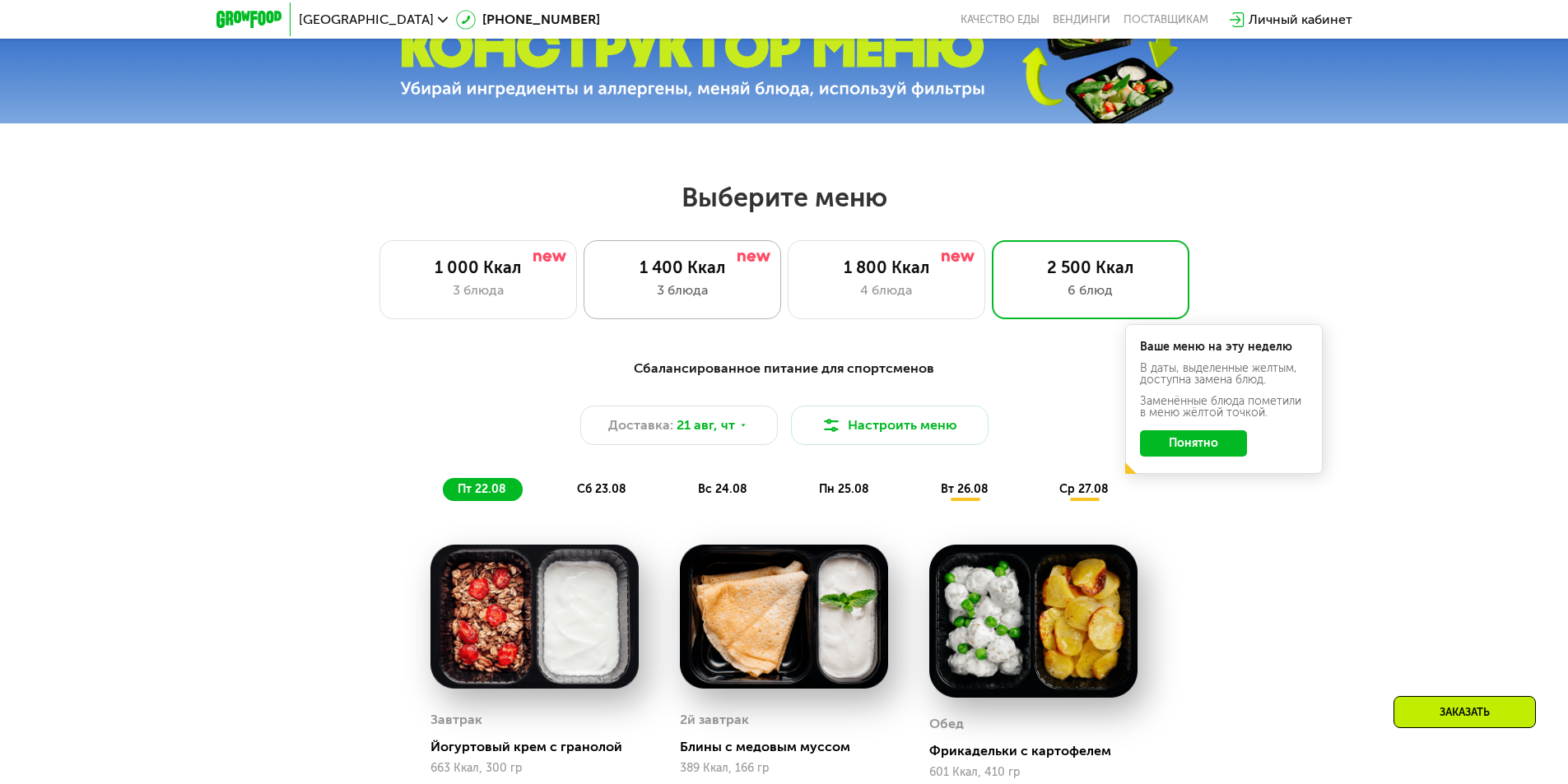
click at [753, 277] on div "1 400 Ккал" at bounding box center [682, 267] width 163 height 20
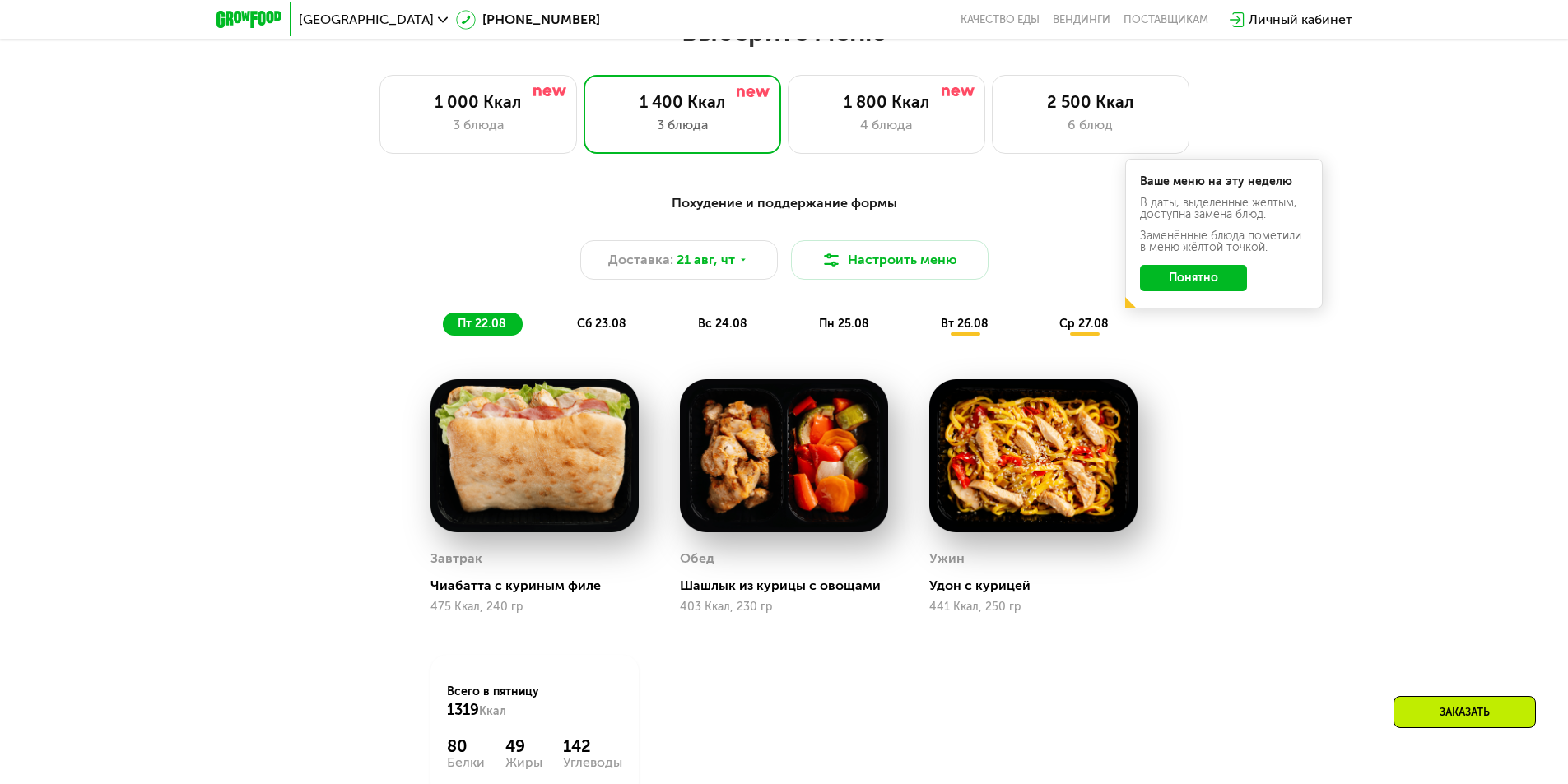
scroll to position [905, 0]
click at [858, 122] on div "4 блюда" at bounding box center [886, 126] width 163 height 20
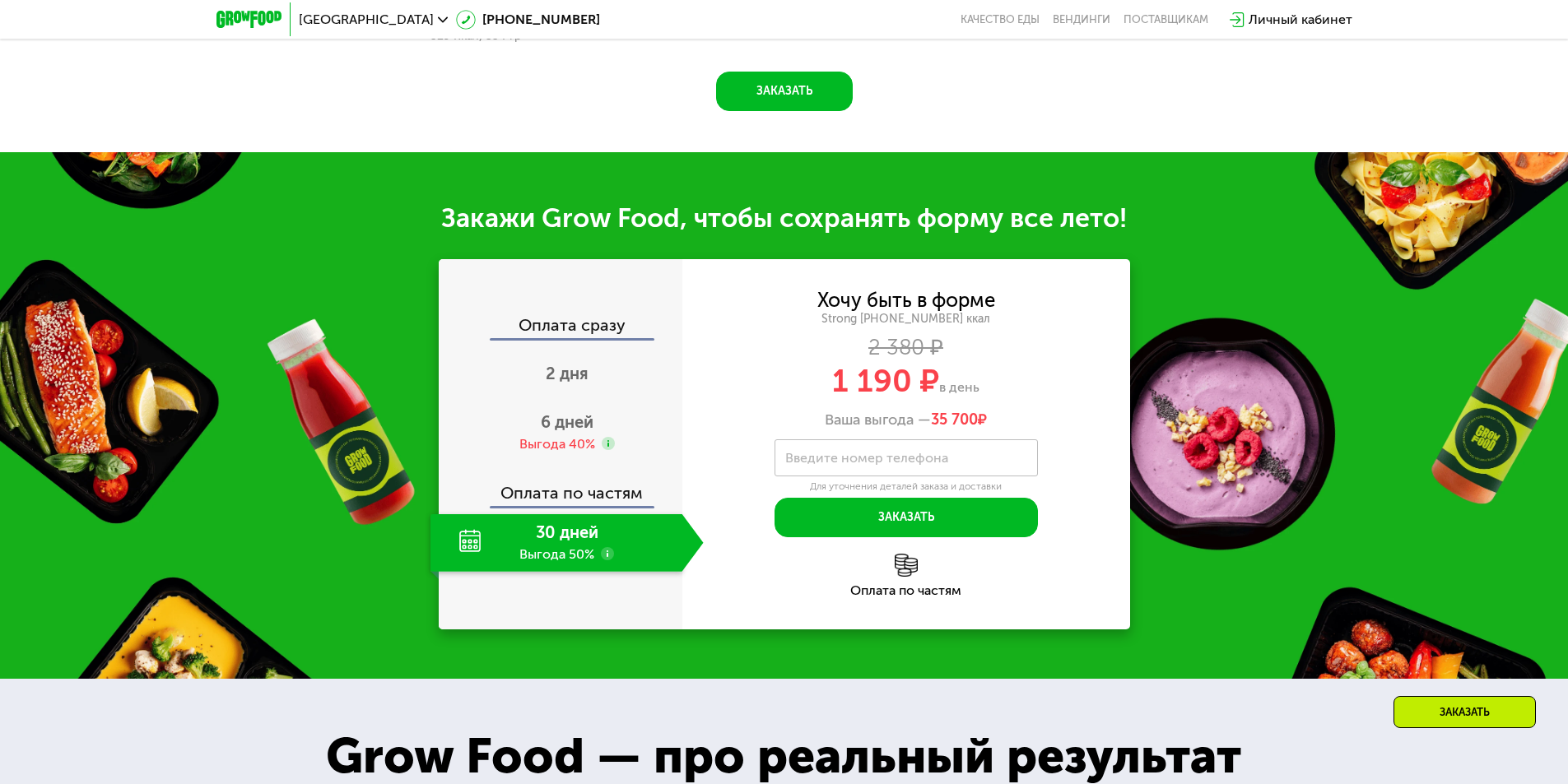
scroll to position [1646, 0]
